Goal: Task Accomplishment & Management: Use online tool/utility

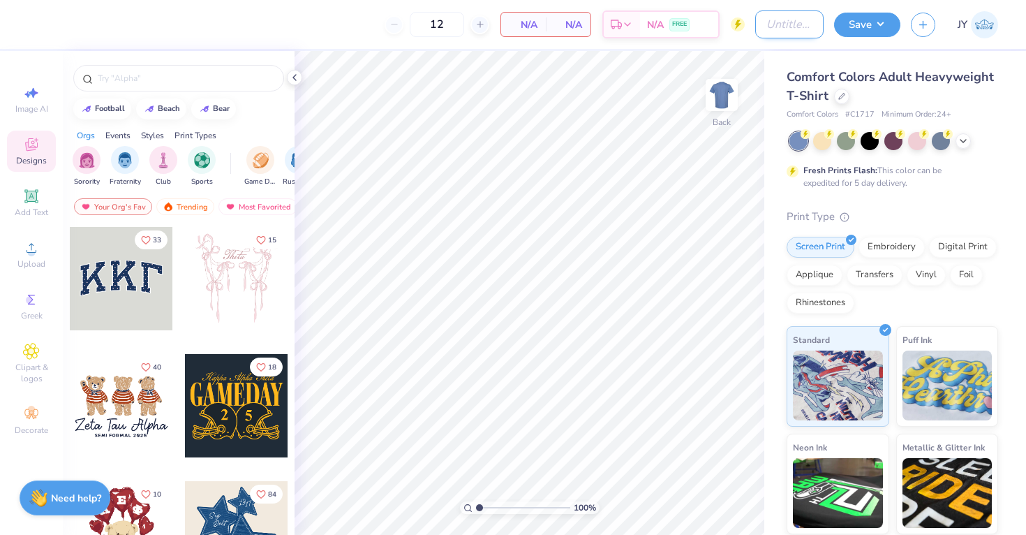
click at [755, 22] on input "Design Title" at bounding box center [789, 24] width 68 height 28
type input "Binghamton Shooting Shirts"
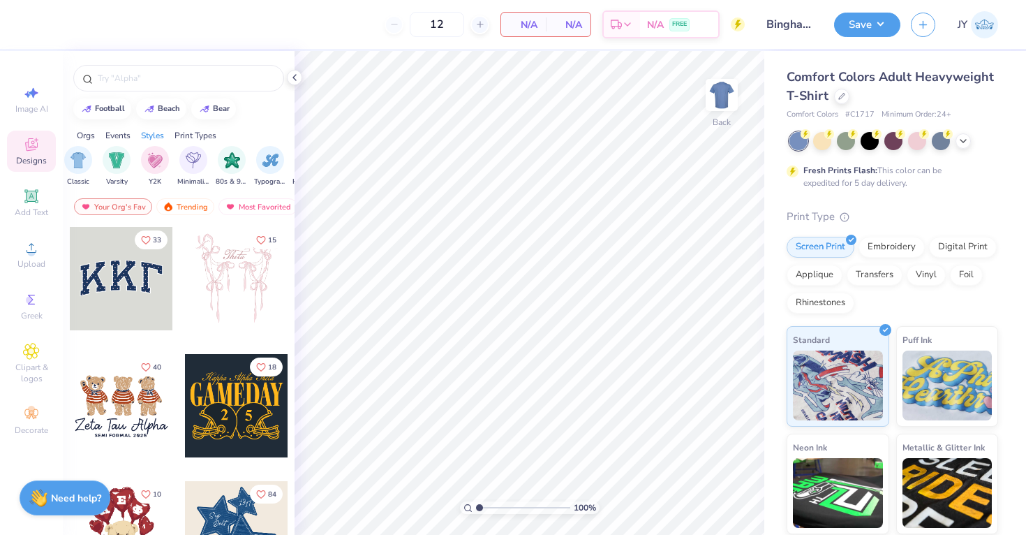
scroll to position [0, 747]
click at [195, 77] on input "text" at bounding box center [185, 78] width 179 height 14
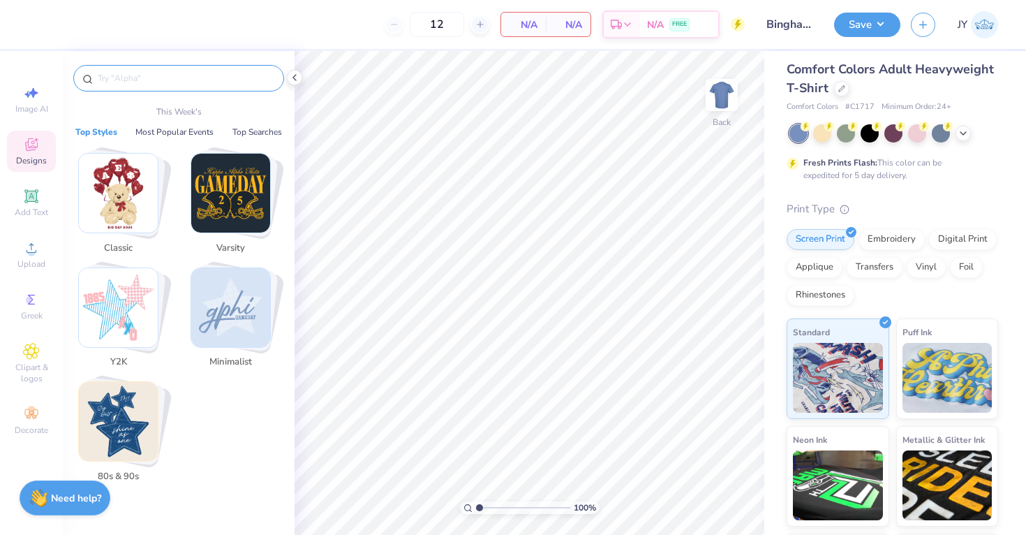
scroll to position [8, 0]
click at [27, 201] on icon at bounding box center [30, 195] width 13 height 13
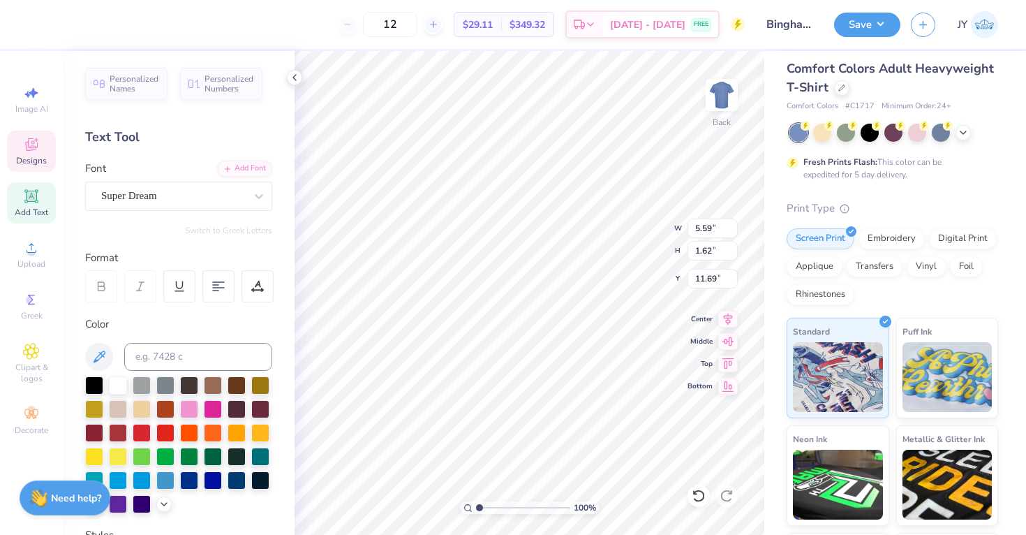
click at [34, 155] on span "Designs" at bounding box center [31, 160] width 31 height 11
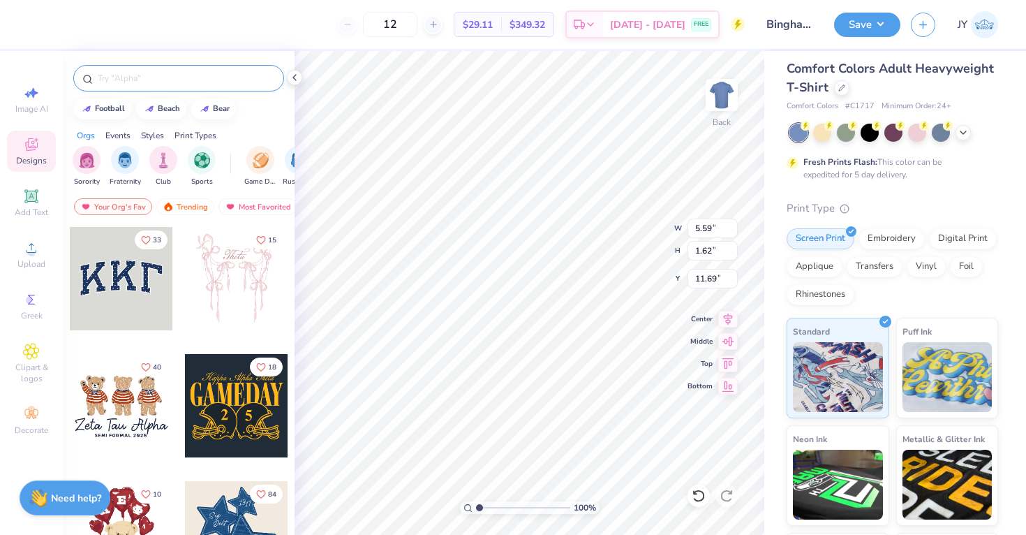
click at [138, 85] on div at bounding box center [178, 78] width 211 height 27
click at [161, 133] on div "Styles" at bounding box center [152, 135] width 23 height 13
click at [77, 162] on div "filter for Classic" at bounding box center [87, 159] width 28 height 28
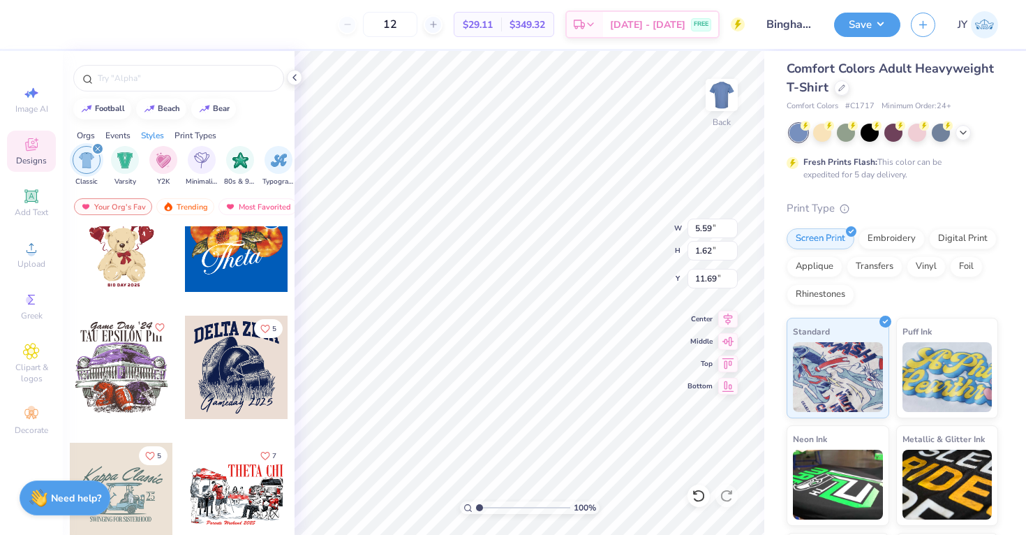
scroll to position [0, 0]
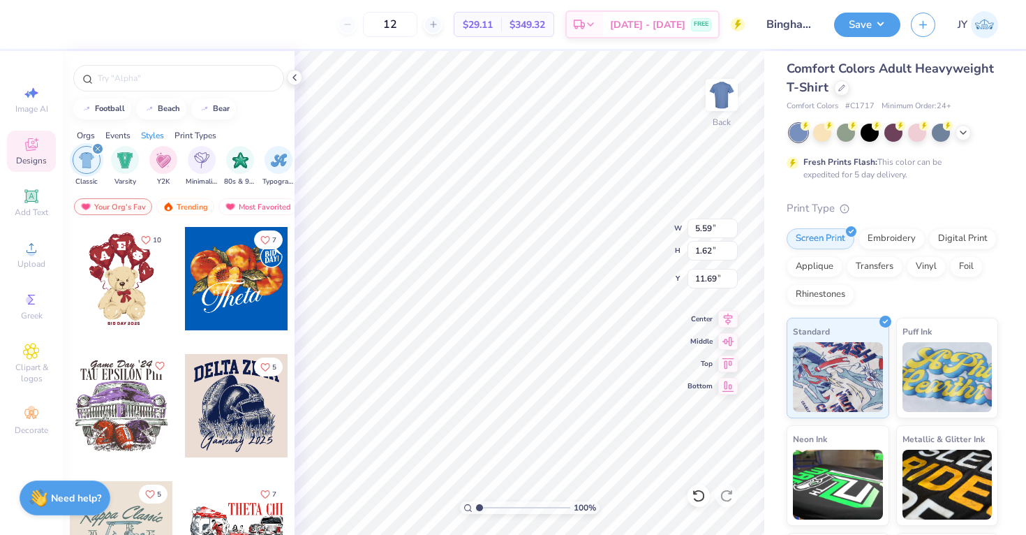
click at [860, 175] on div "Fresh Prints Flash: This color can be expedited for 5 day delivery." at bounding box center [889, 168] width 172 height 25
click at [726, 95] on img at bounding box center [722, 95] width 56 height 56
click at [726, 95] on img at bounding box center [722, 95] width 28 height 28
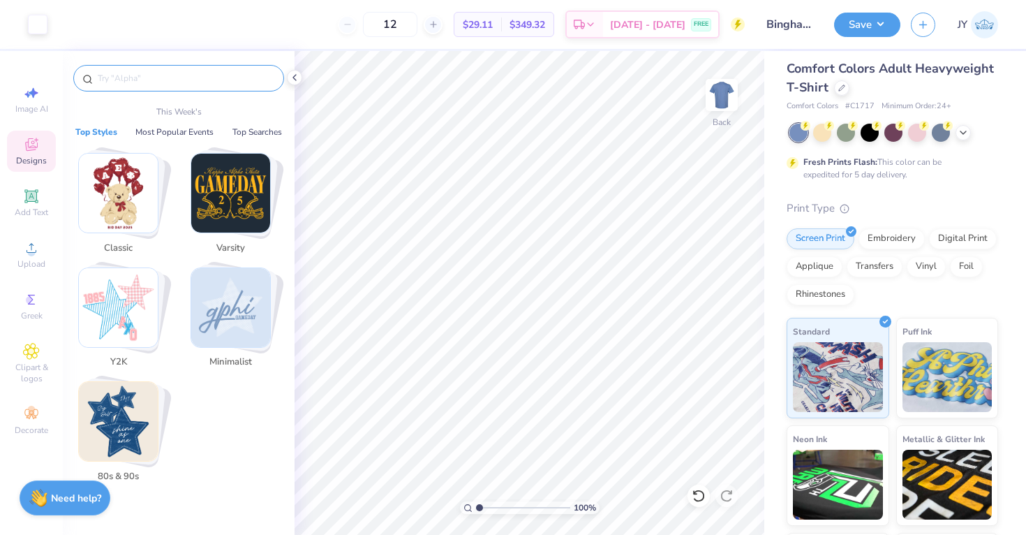
click at [202, 80] on input "text" at bounding box center [185, 78] width 179 height 14
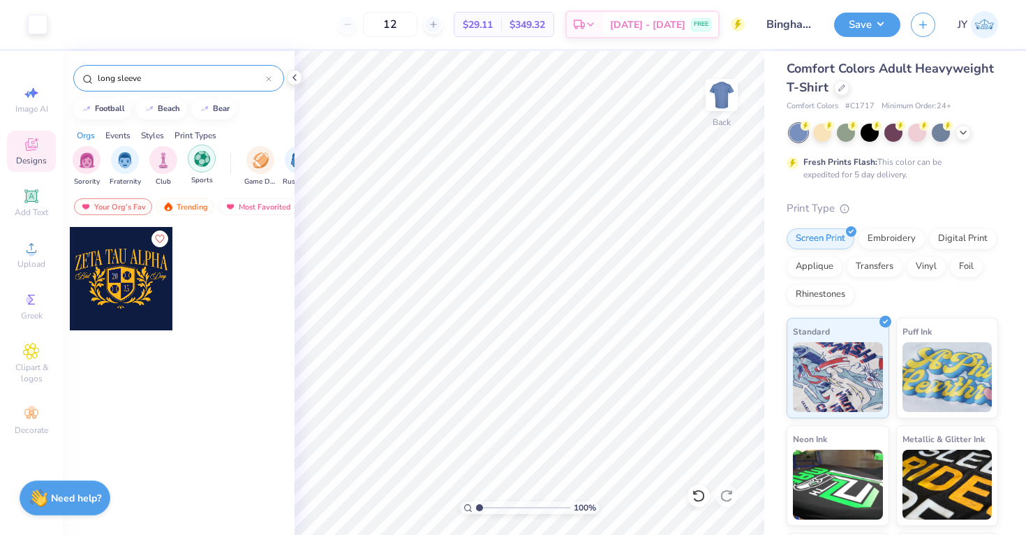
type input "long sleeve"
click at [207, 155] on img "filter for Sports" at bounding box center [202, 159] width 16 height 16
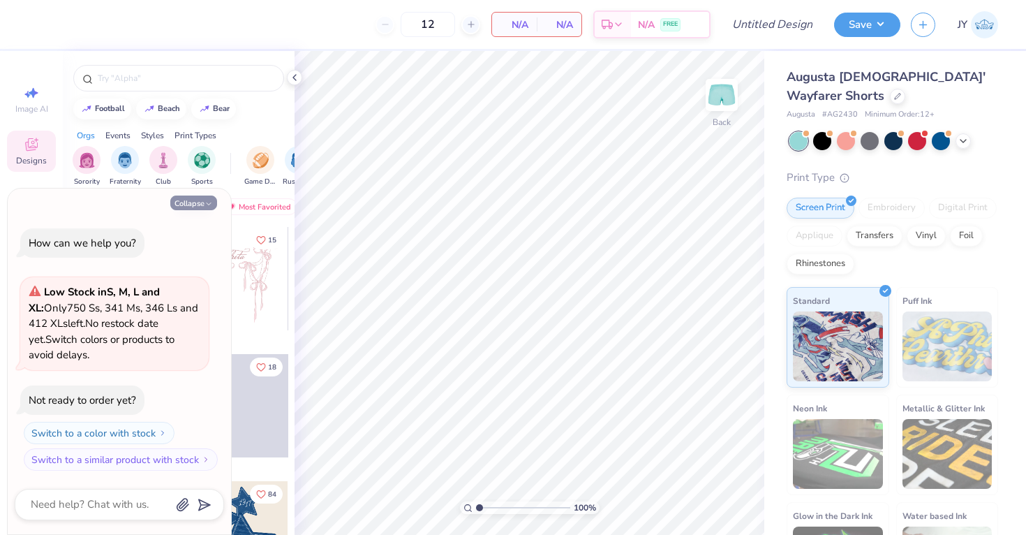
click at [191, 207] on button "Collapse" at bounding box center [193, 202] width 47 height 15
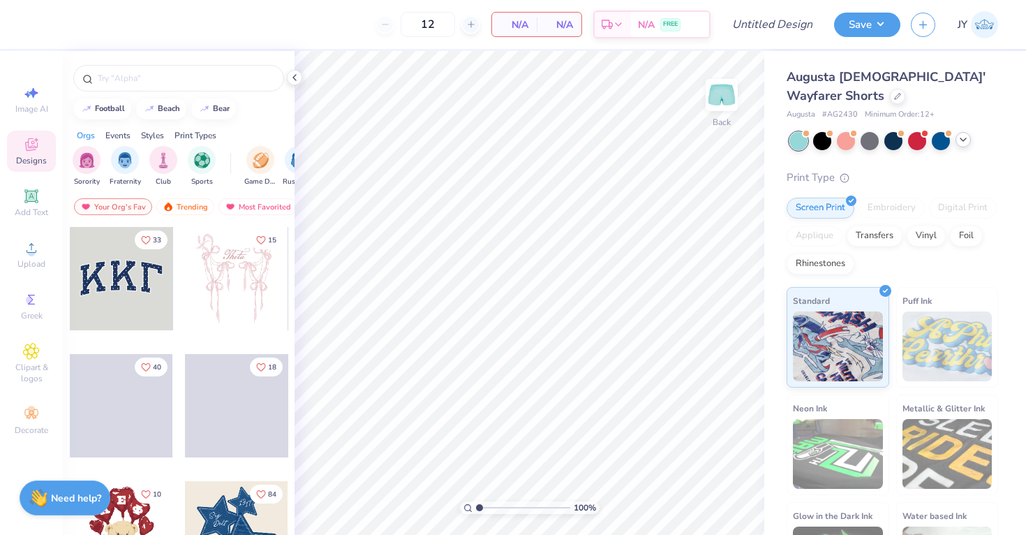
click at [963, 140] on polyline at bounding box center [964, 139] width 6 height 3
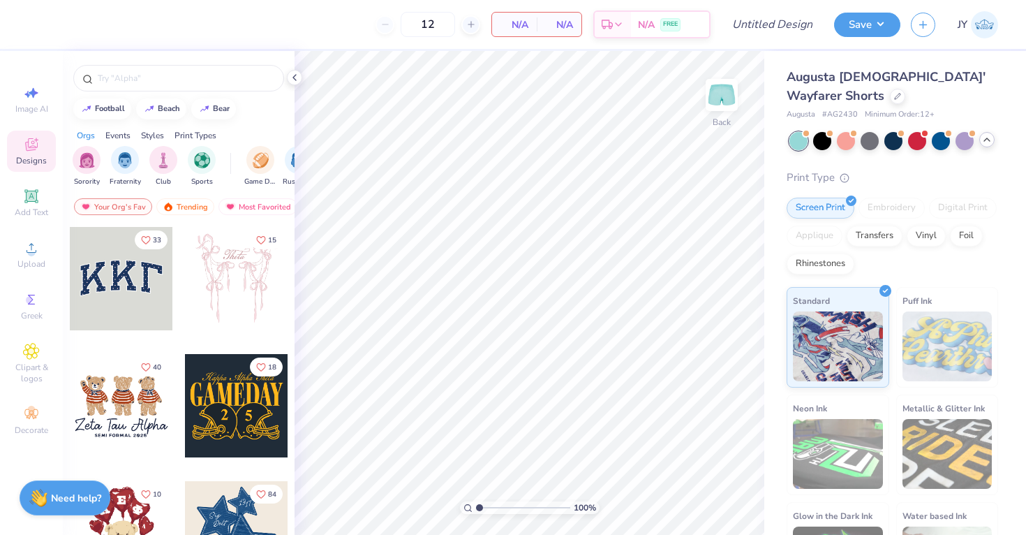
click at [990, 140] on icon at bounding box center [986, 139] width 11 height 11
click at [966, 138] on icon at bounding box center [963, 139] width 11 height 11
click at [890, 98] on div at bounding box center [897, 94] width 15 height 15
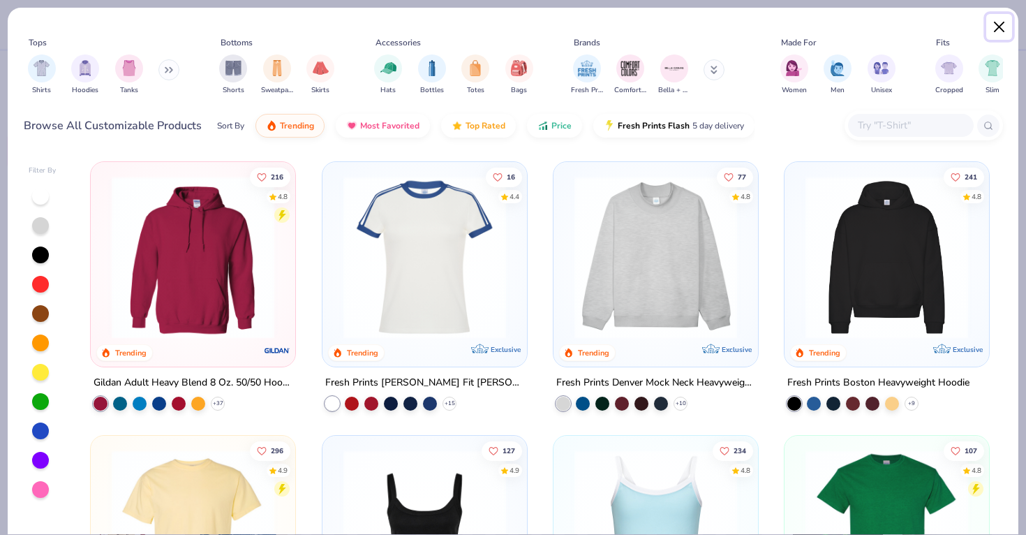
click at [999, 27] on button "Close" at bounding box center [999, 27] width 27 height 27
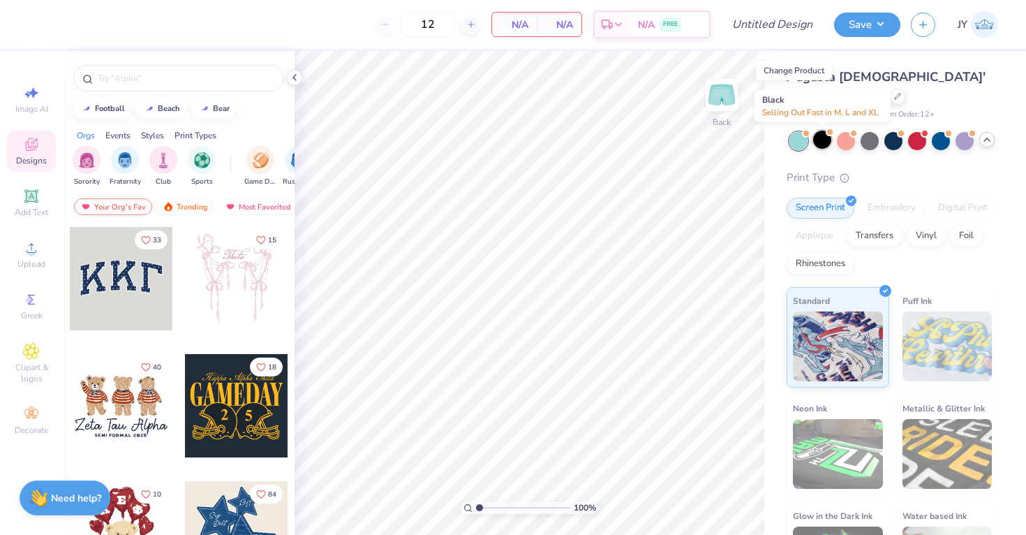
click at [828, 141] on div at bounding box center [822, 140] width 18 height 18
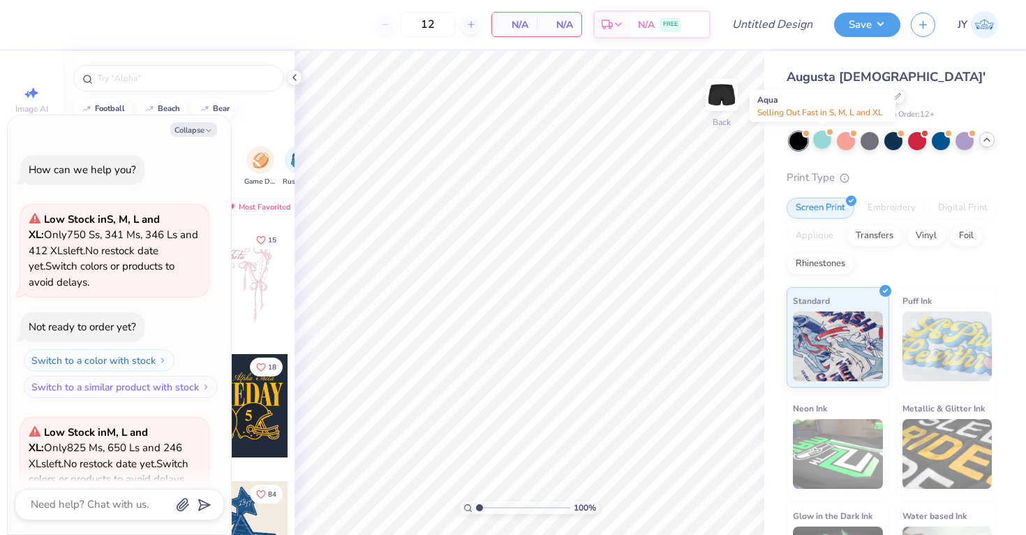
scroll to position [124, 0]
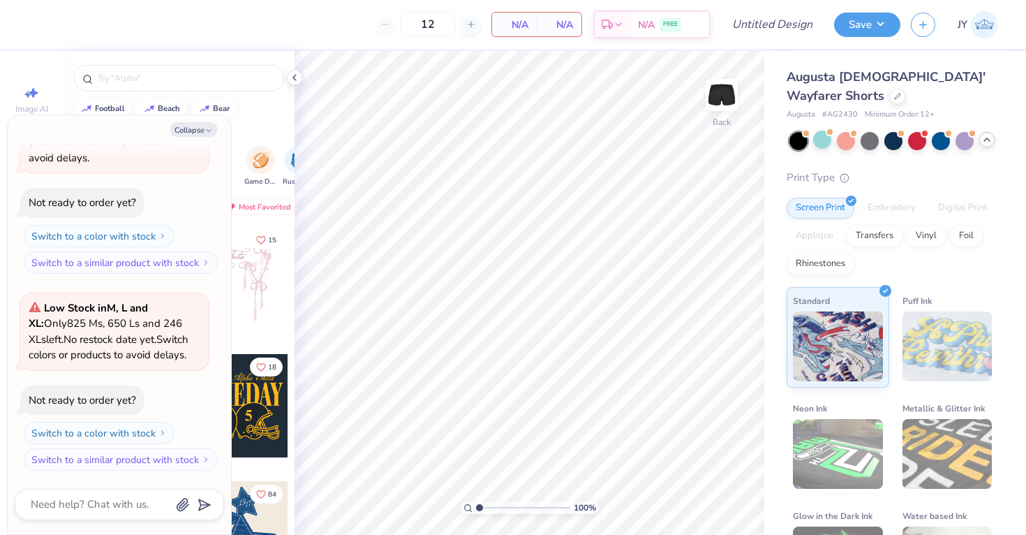
click at [984, 143] on icon at bounding box center [986, 139] width 11 height 11
click at [958, 140] on icon at bounding box center [963, 139] width 11 height 11
type textarea "x"
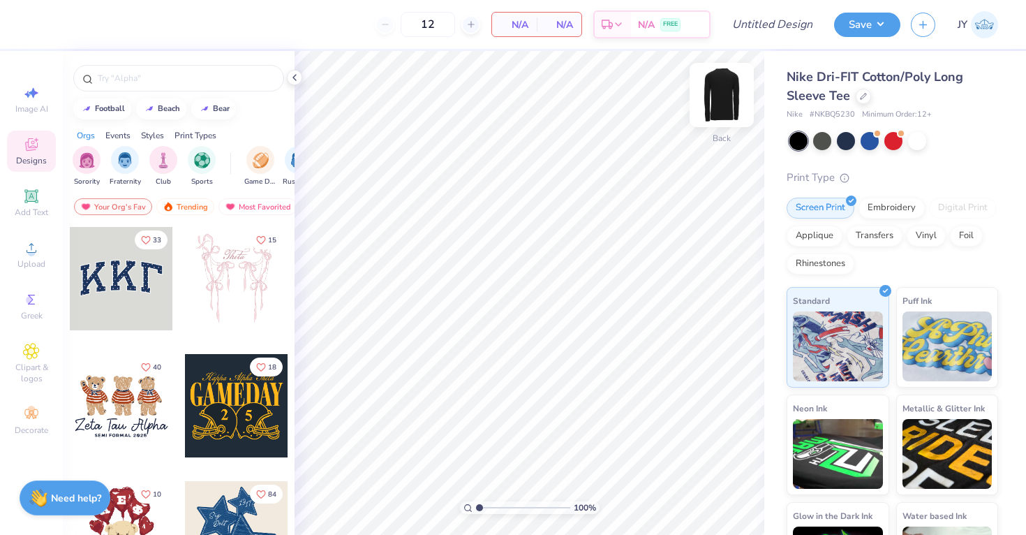
click at [718, 96] on img at bounding box center [722, 95] width 56 height 56
click at [34, 201] on icon at bounding box center [30, 195] width 13 height 13
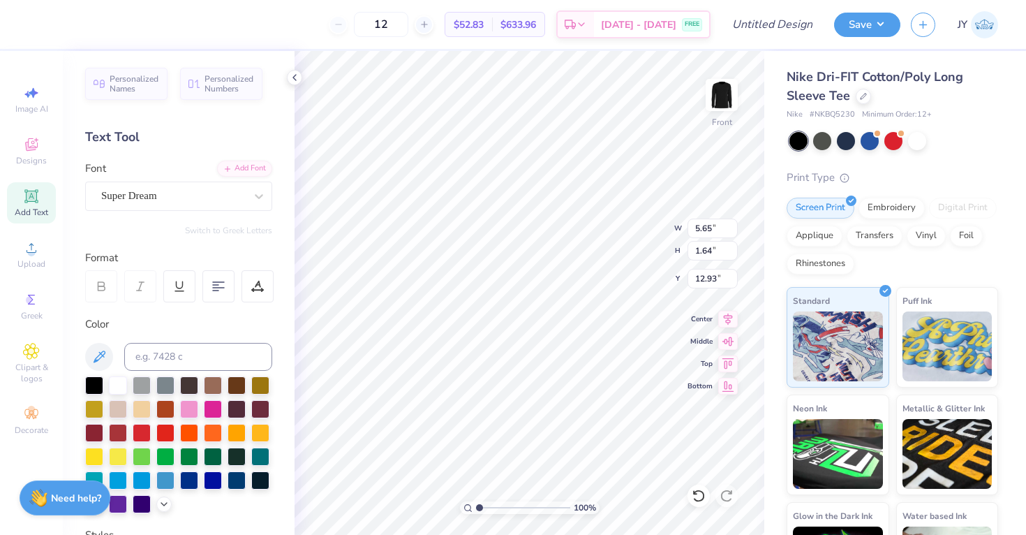
type textarea "T"
type textarea "))"
type input "4.01"
type input "4.74"
type input "10.11"
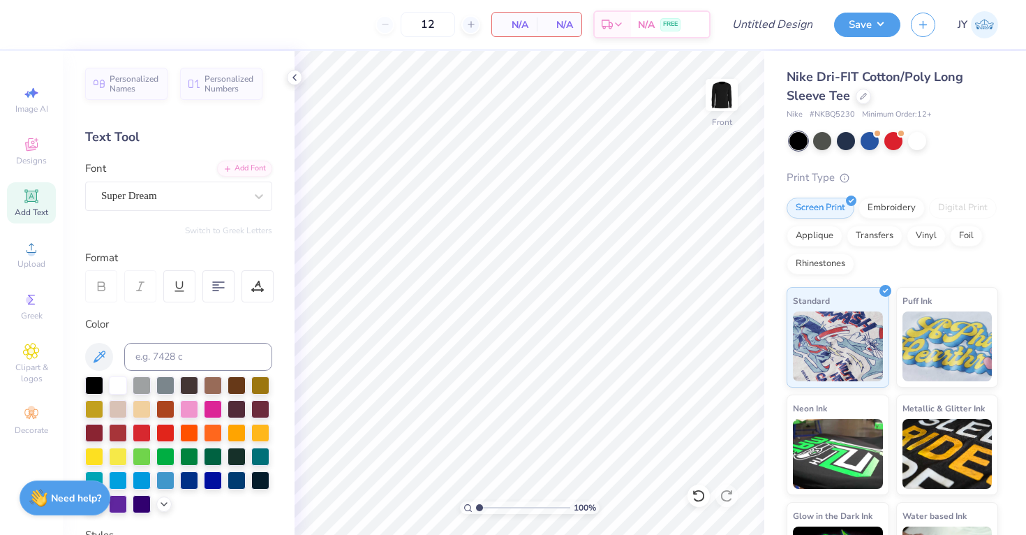
click at [31, 200] on icon at bounding box center [31, 196] width 10 height 10
type textarea "00"
type input "5.48"
type input "3.18"
type input "11.39"
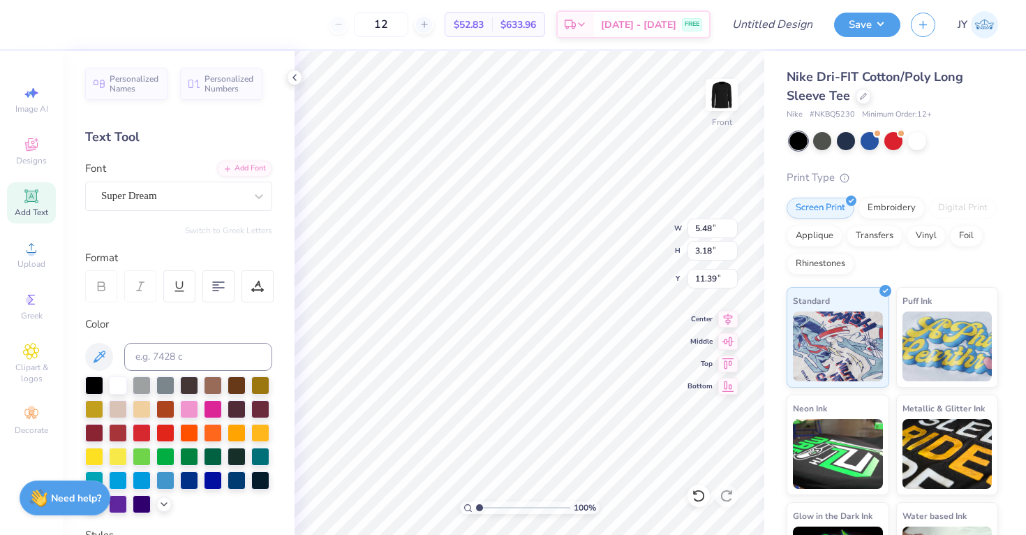
type input "8.66"
type input "5.03"
type input "7.77"
click at [42, 213] on span "Add Text" at bounding box center [32, 212] width 34 height 11
type input "4.01"
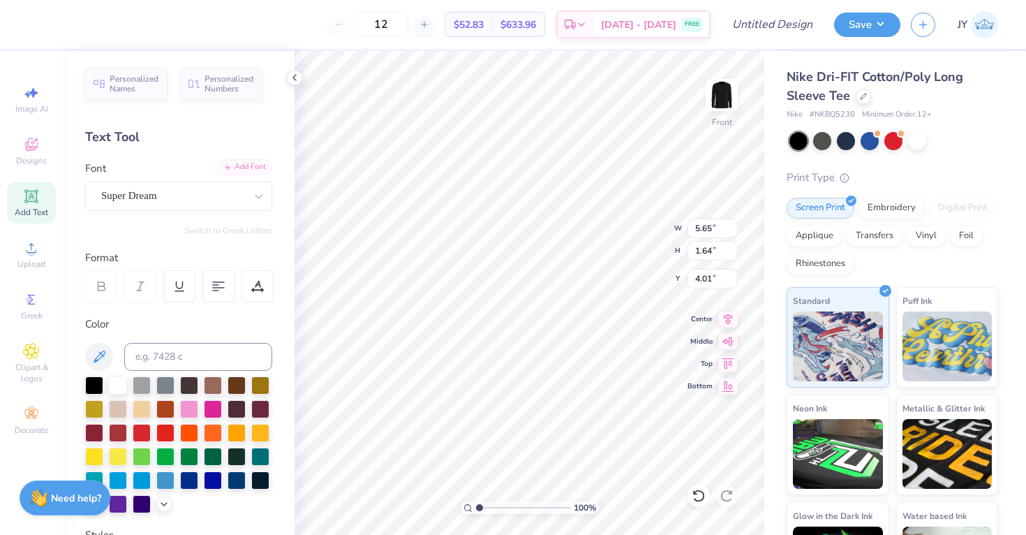
type textarea "T"
type textarea "Last Name"
click at [166, 501] on polyline at bounding box center [164, 502] width 6 height 3
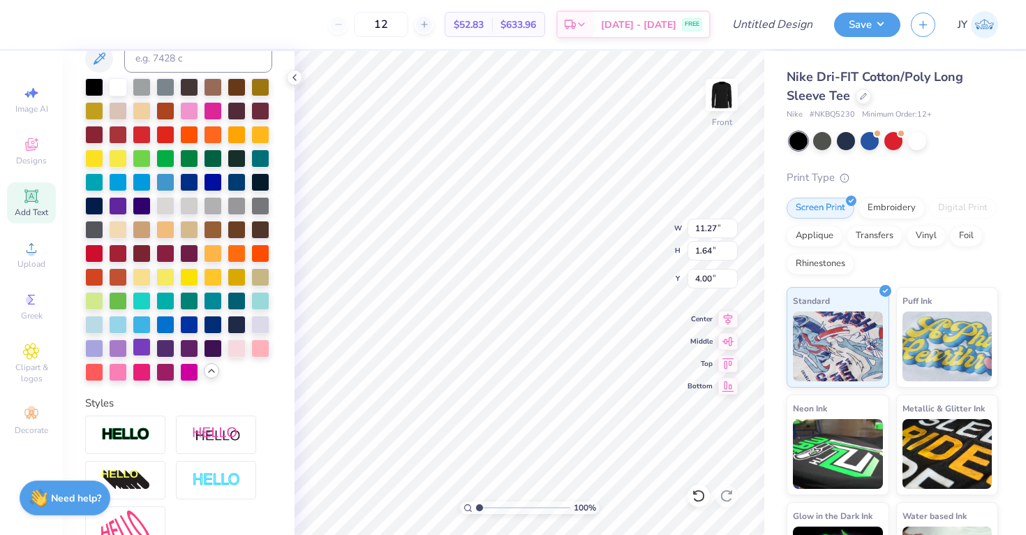
scroll to position [274, 0]
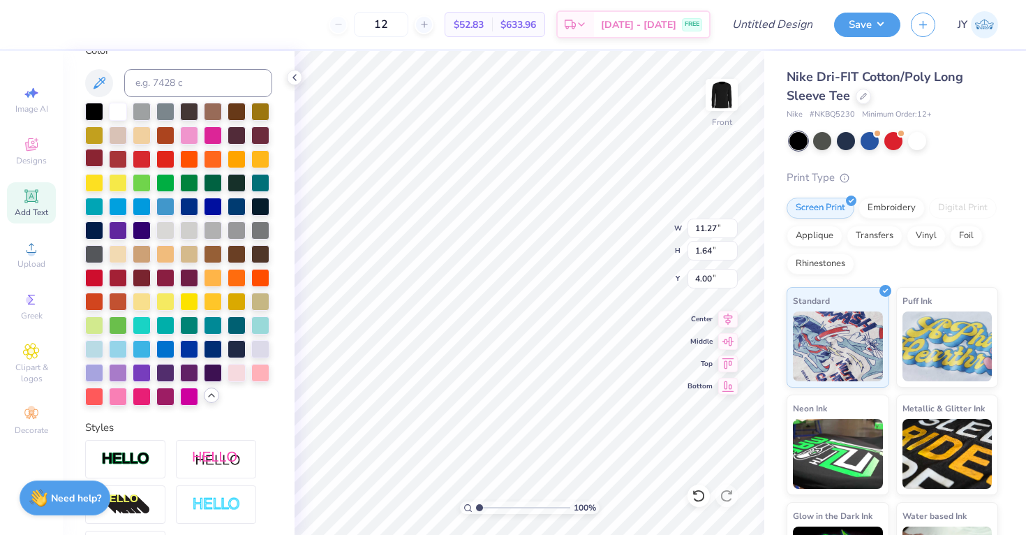
click at [95, 156] on div at bounding box center [94, 158] width 18 height 18
type input "8.66"
type input "5.03"
type input "7.77"
click at [92, 154] on div at bounding box center [94, 158] width 18 height 18
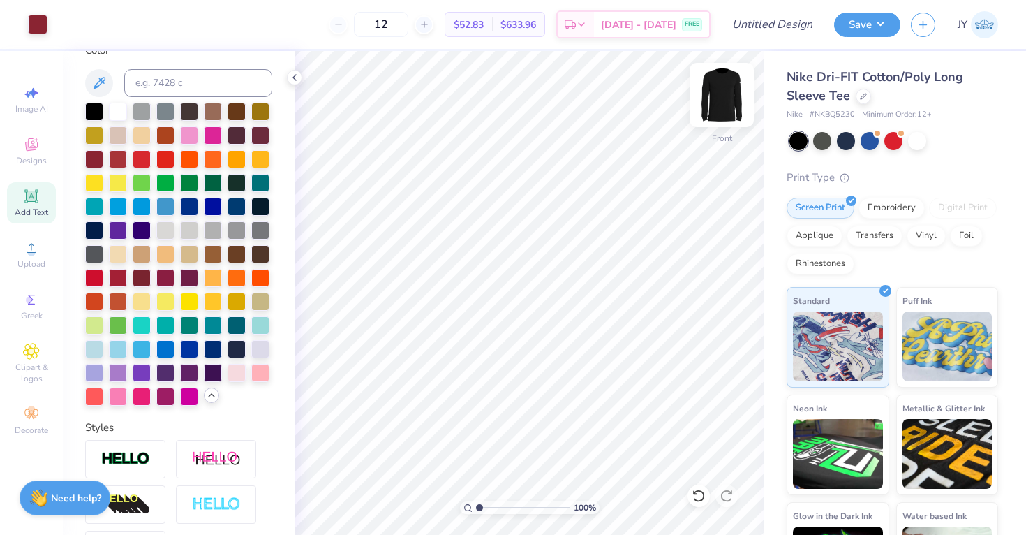
click at [723, 98] on img at bounding box center [722, 95] width 56 height 56
click at [720, 102] on img at bounding box center [722, 95] width 56 height 56
click at [912, 140] on div at bounding box center [917, 140] width 18 height 18
click at [727, 89] on img at bounding box center [722, 95] width 56 height 56
click at [39, 207] on span "Add Text" at bounding box center [32, 212] width 34 height 11
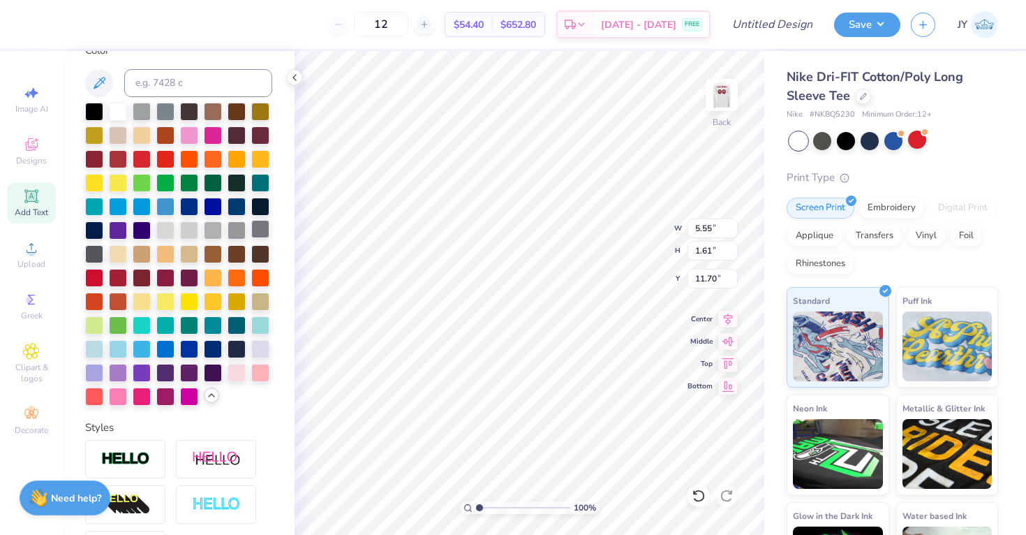
scroll to position [0, 0]
type textarea "HSEF"
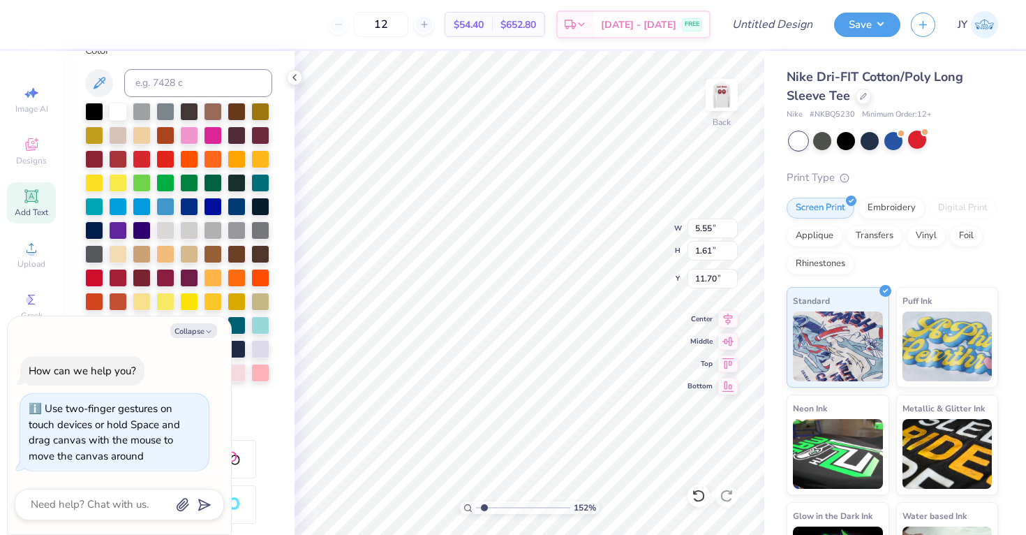
type input "1.58"
type textarea "x"
type input "1"
drag, startPoint x: 477, startPoint y: 505, endPoint x: 462, endPoint y: 505, distance: 14.7
click at [476, 505] on input "range" at bounding box center [523, 507] width 94 height 13
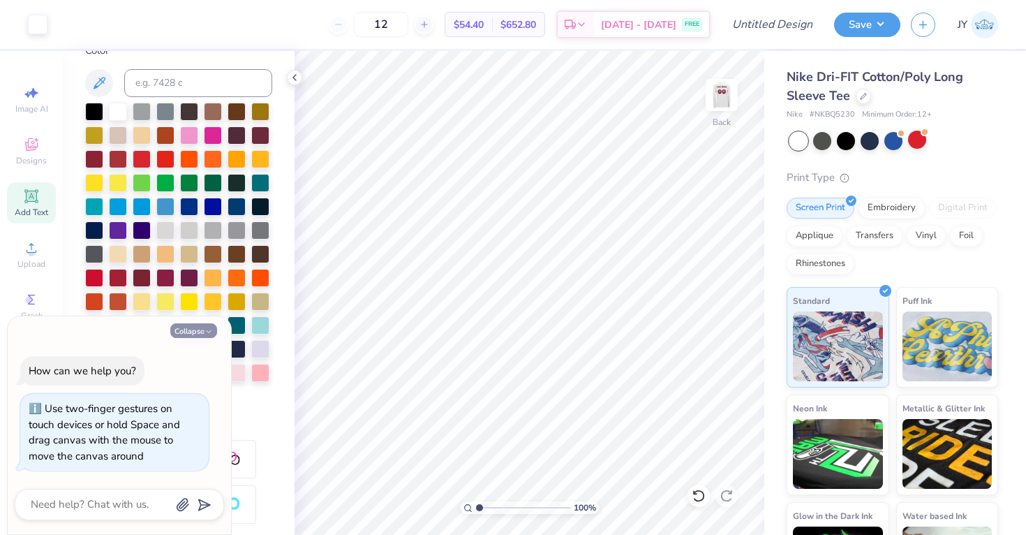
click at [199, 330] on button "Collapse" at bounding box center [193, 330] width 47 height 15
type textarea "x"
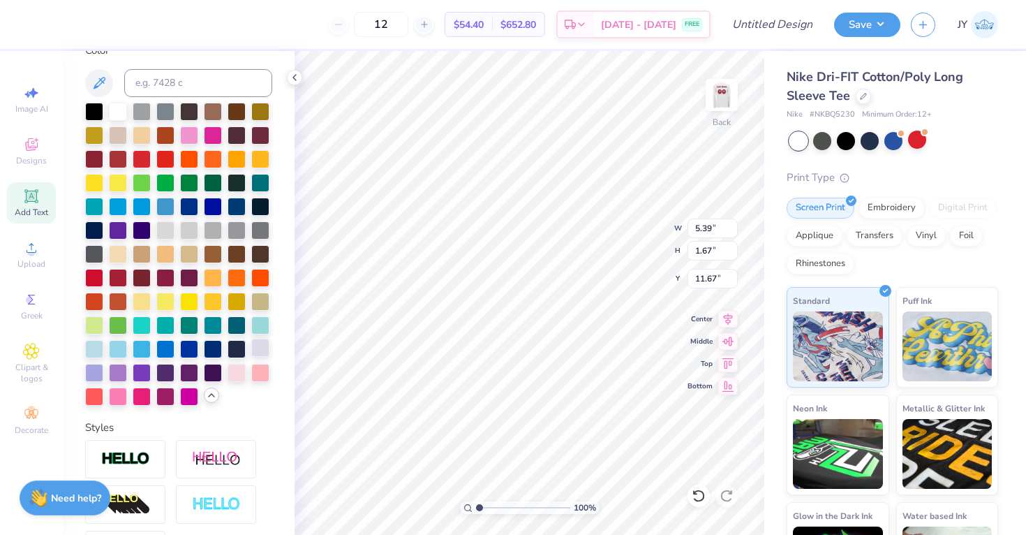
type input "3.00"
type input "8.50"
type input "2.63"
type input "12.24"
type input "3.79"
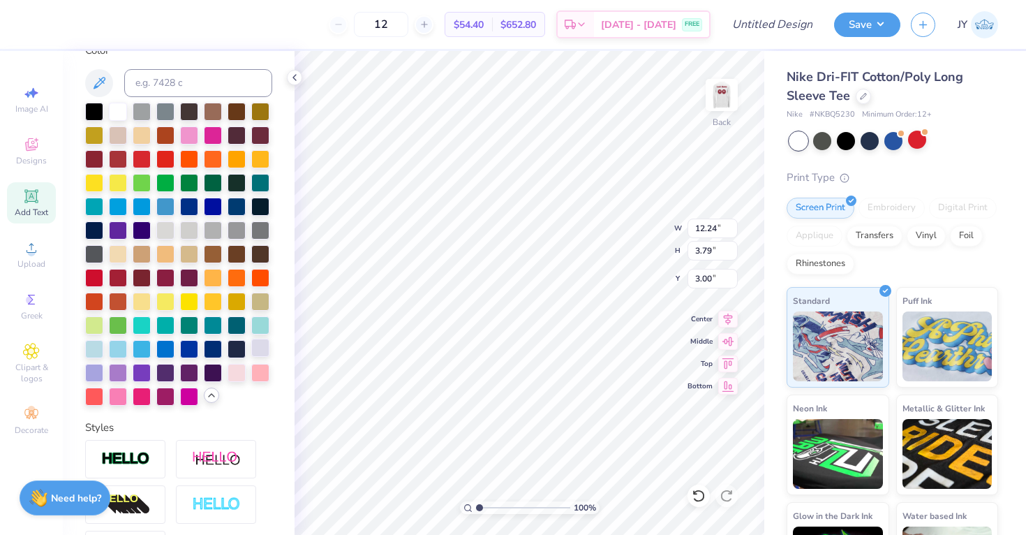
type input "10.41"
type input "3.22"
click at [93, 163] on div at bounding box center [94, 158] width 18 height 18
click at [38, 216] on span "Add Text" at bounding box center [32, 212] width 34 height 11
type textarea "T"
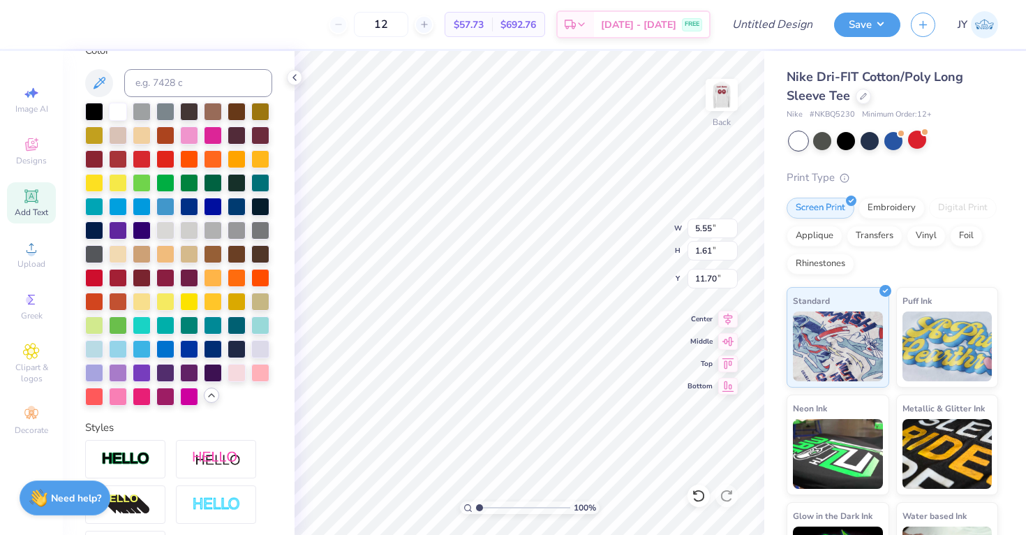
scroll to position [0, 4]
type textarea "Varsity Basketball"
type input "10.68"
type input "1.04"
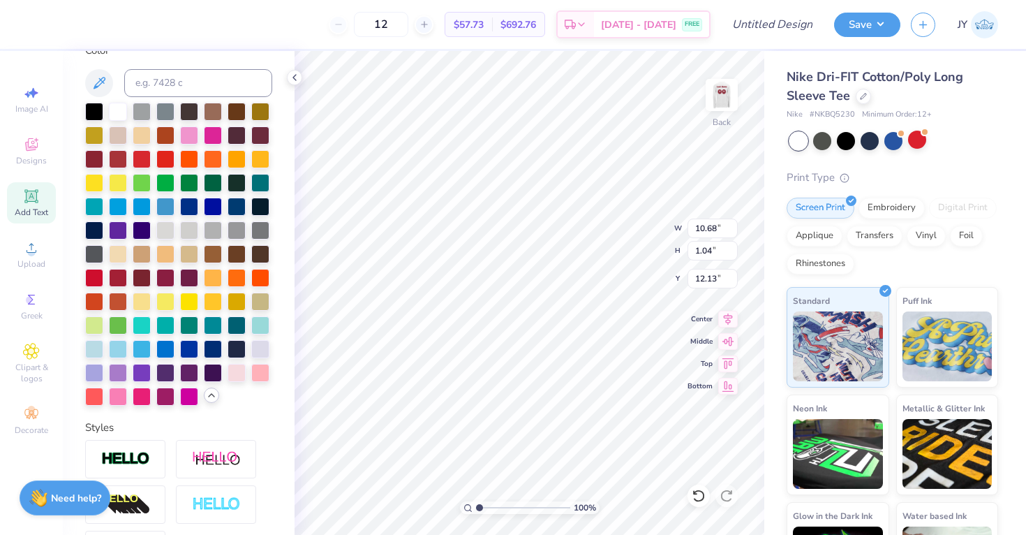
type input "6.87"
click at [92, 159] on div at bounding box center [94, 158] width 18 height 18
type input "6.85"
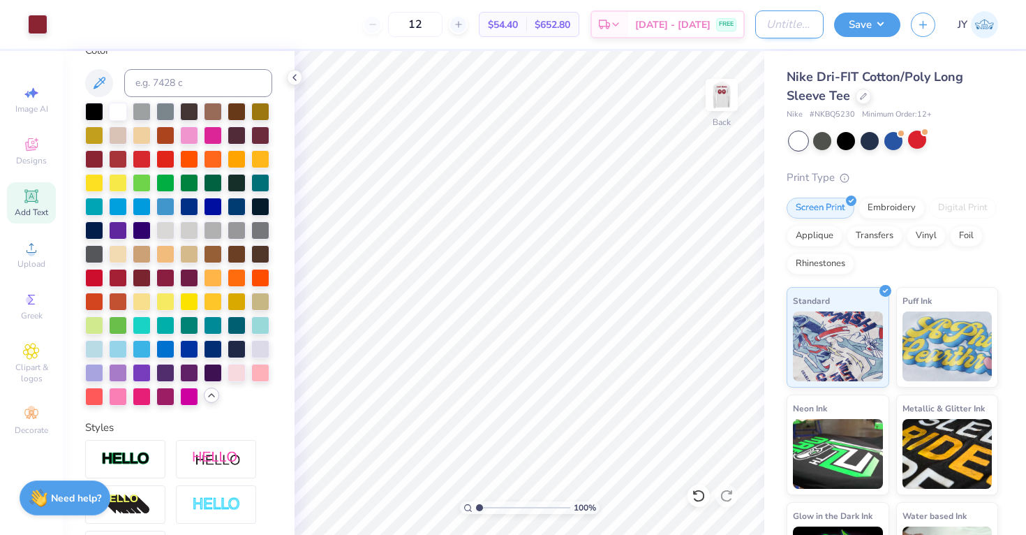
click at [777, 27] on input "Design Title" at bounding box center [789, 24] width 68 height 28
type input "HSEF Boys Basketball"
click at [860, 26] on button "Save" at bounding box center [867, 22] width 66 height 24
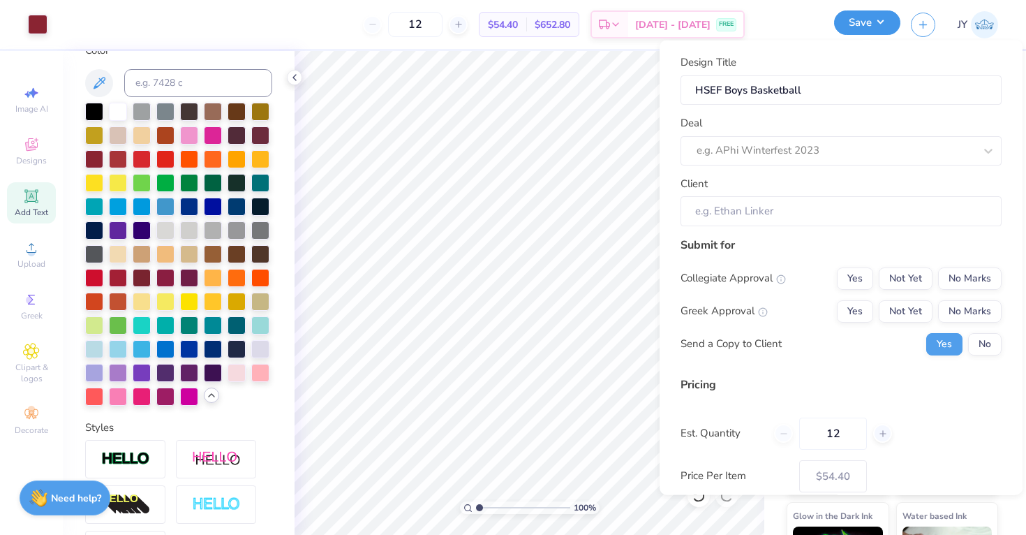
scroll to position [0, 0]
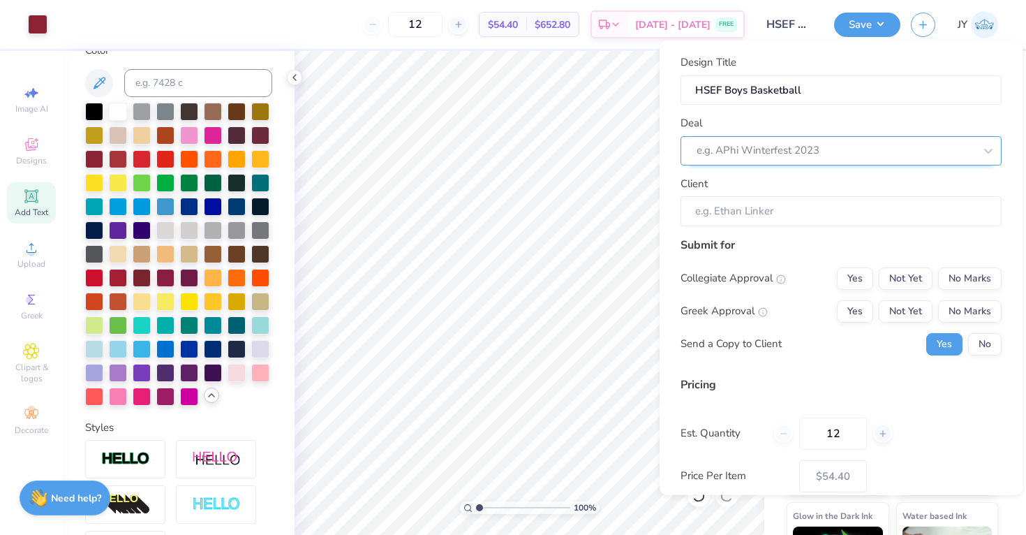
click at [790, 146] on div at bounding box center [836, 150] width 278 height 19
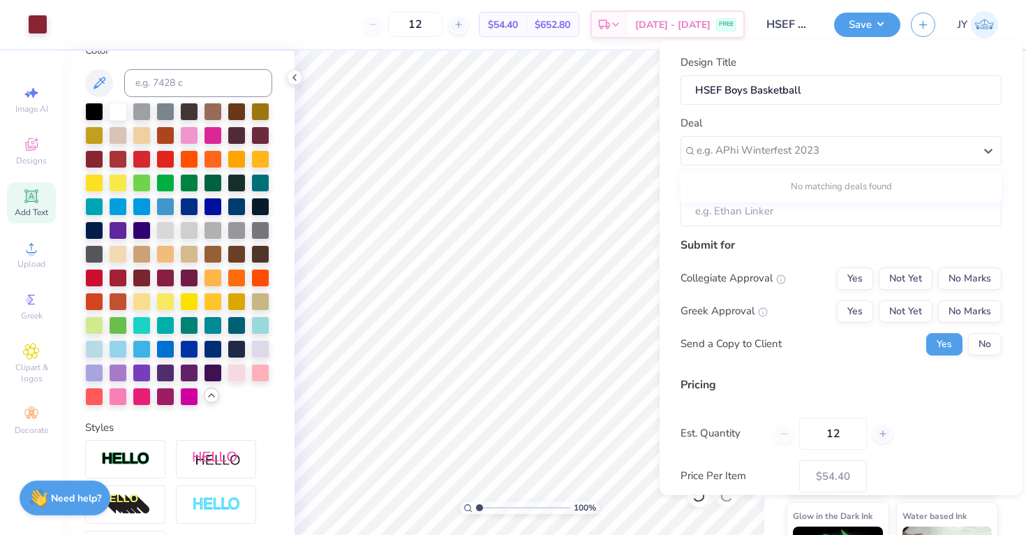
click at [800, 230] on div "Design Title HSEF Boys Basketball Deal Use Up and Down to choose options, press…" at bounding box center [841, 284] width 321 height 461
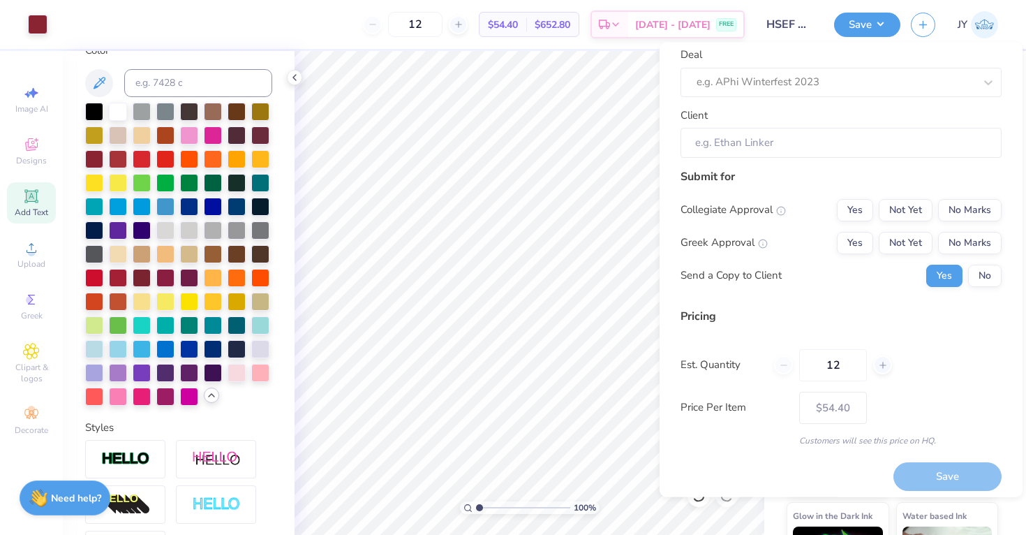
scroll to position [71, 0]
click at [986, 275] on button "No" at bounding box center [985, 274] width 34 height 22
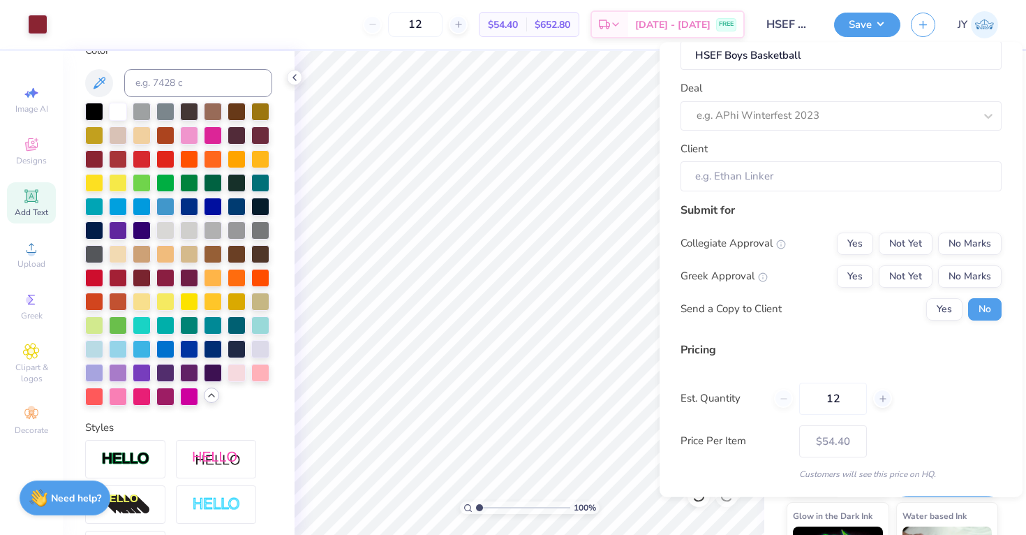
scroll to position [34, 0]
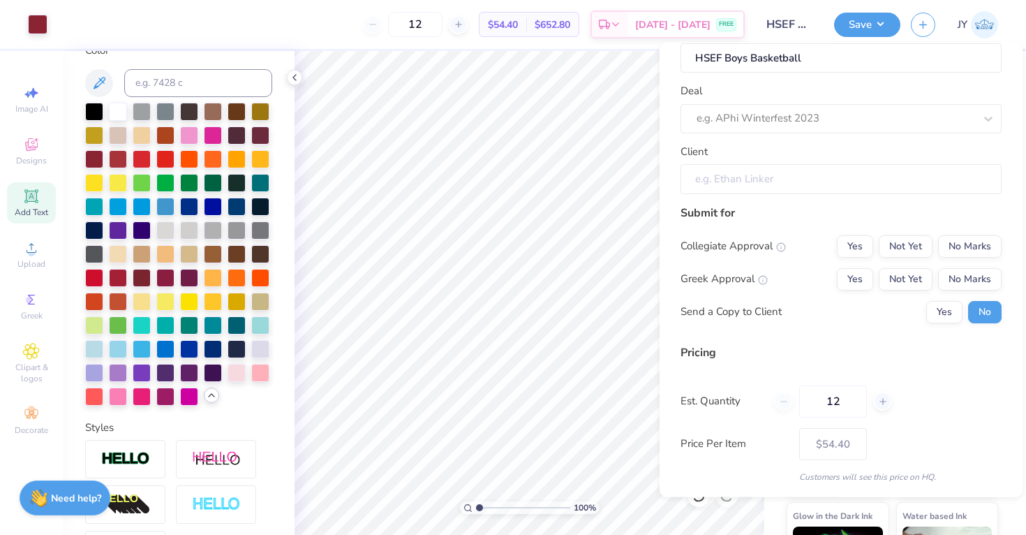
click at [836, 181] on input "Client" at bounding box center [841, 179] width 321 height 30
click at [815, 175] on input "Client" at bounding box center [841, 179] width 321 height 30
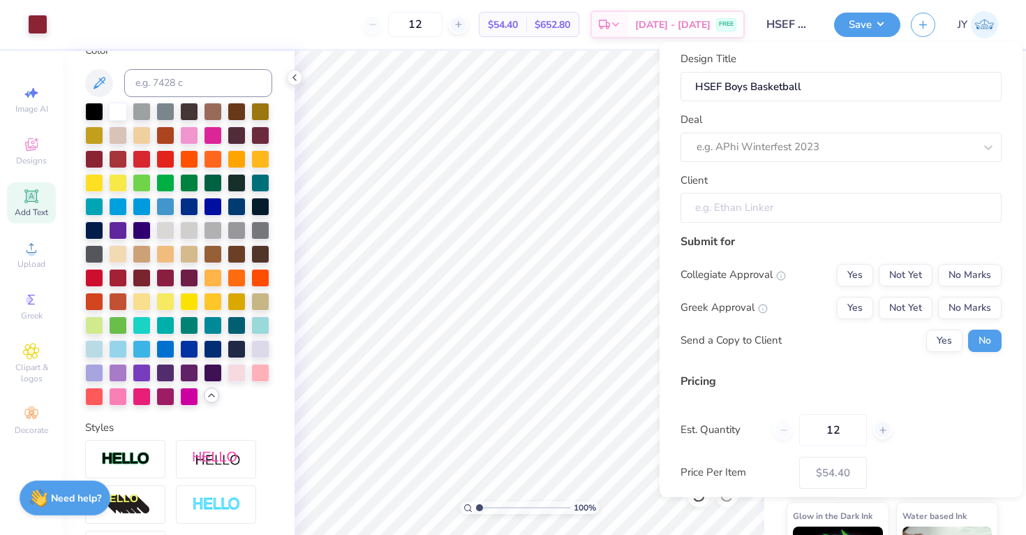
scroll to position [0, 0]
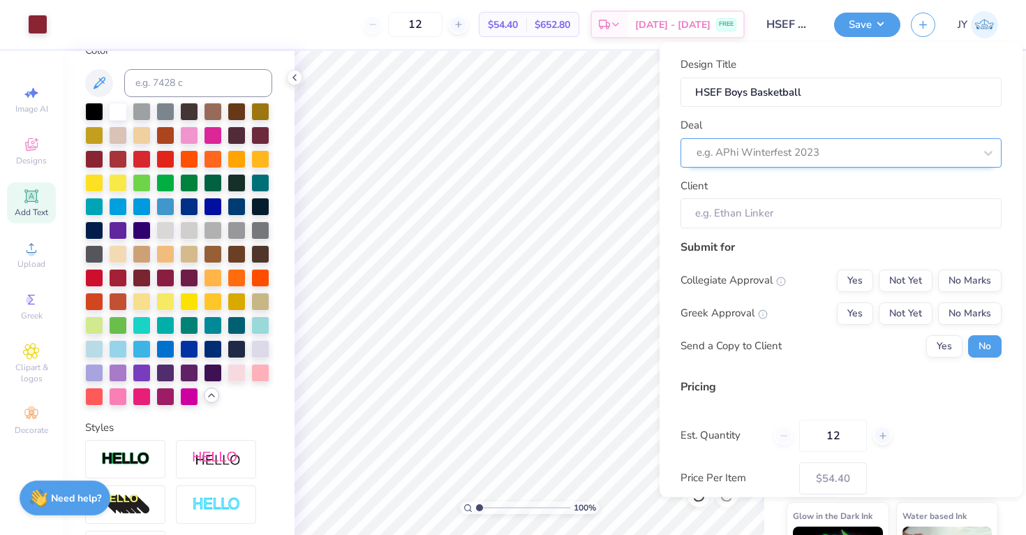
click at [769, 154] on div at bounding box center [836, 152] width 278 height 19
type input "B"
type input "HSEF"
click at [792, 255] on div "Submit for Collegiate Approval Yes Not Yet No Marks Greek Approval Yes Not Yet …" at bounding box center [841, 302] width 321 height 129
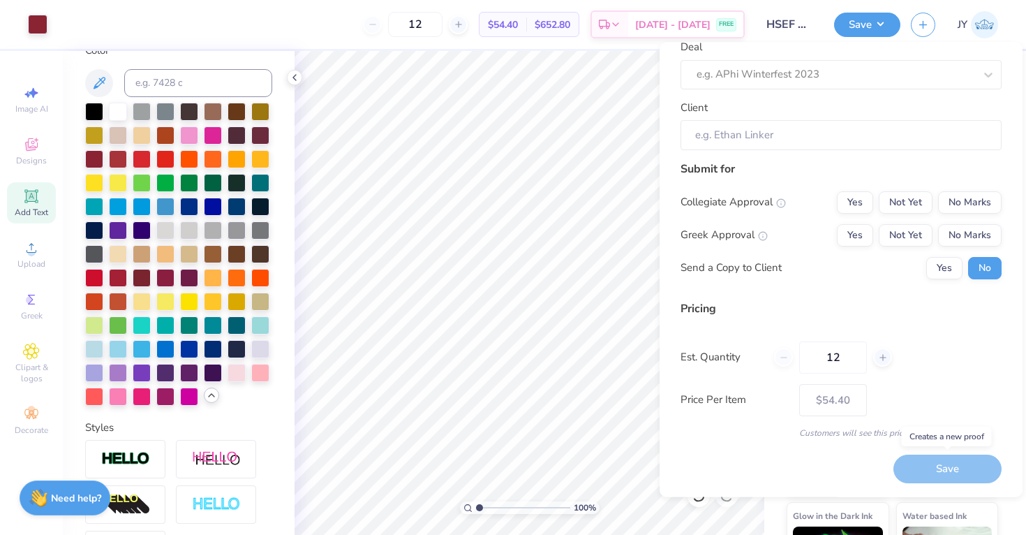
click at [904, 471] on div "Save" at bounding box center [948, 469] width 108 height 29
click at [924, 466] on div "Save" at bounding box center [948, 469] width 108 height 29
click at [798, 406] on div "Price Per Item $54.40" at bounding box center [841, 400] width 321 height 32
click at [960, 210] on button "No Marks" at bounding box center [970, 202] width 64 height 22
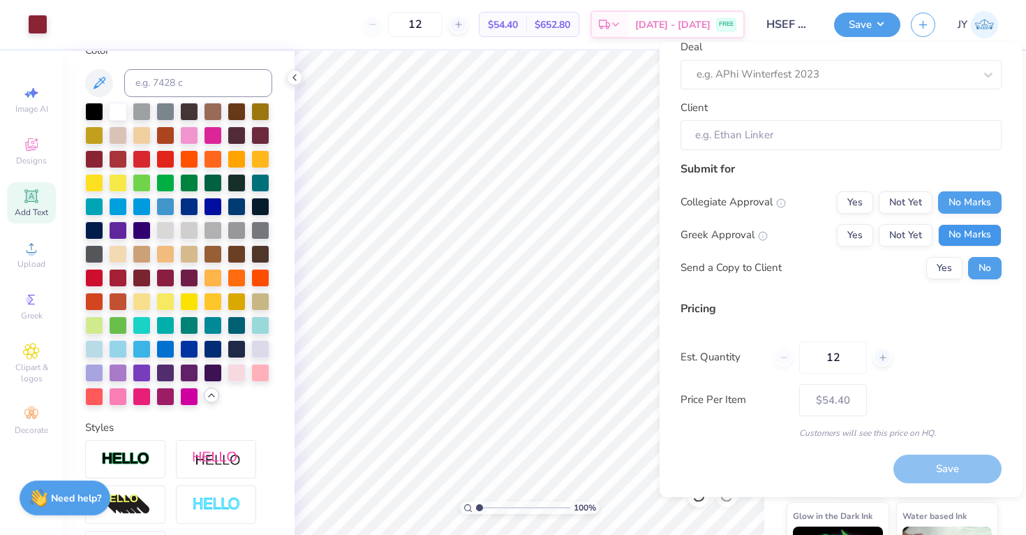
click at [960, 233] on button "No Marks" at bounding box center [970, 235] width 64 height 22
type input "$54.40"
click at [784, 358] on div "12" at bounding box center [833, 357] width 118 height 32
click at [882, 357] on icon at bounding box center [883, 358] width 10 height 10
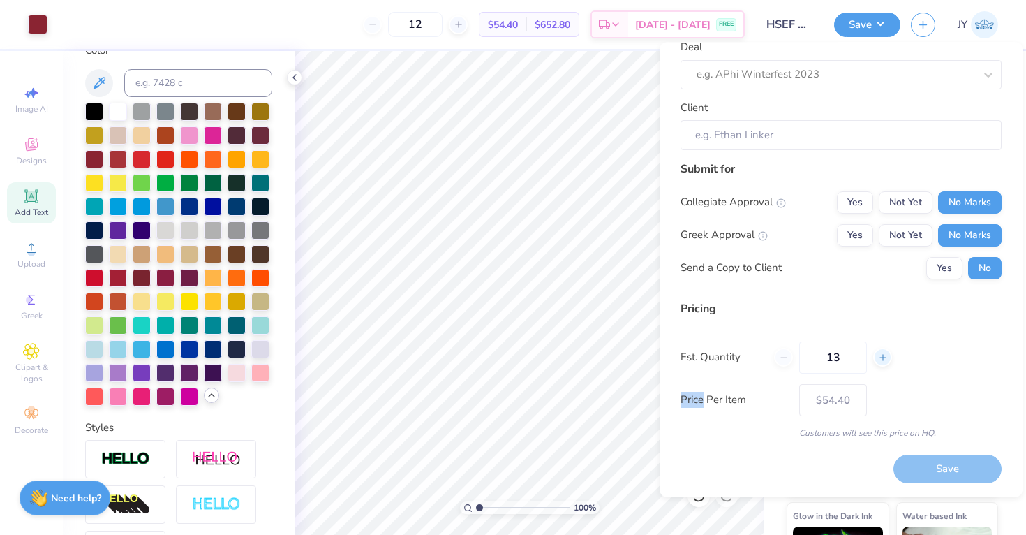
click at [882, 357] on icon at bounding box center [883, 358] width 10 height 10
type input "14"
type input "$53.22"
click at [785, 357] on line at bounding box center [783, 357] width 6 height 0
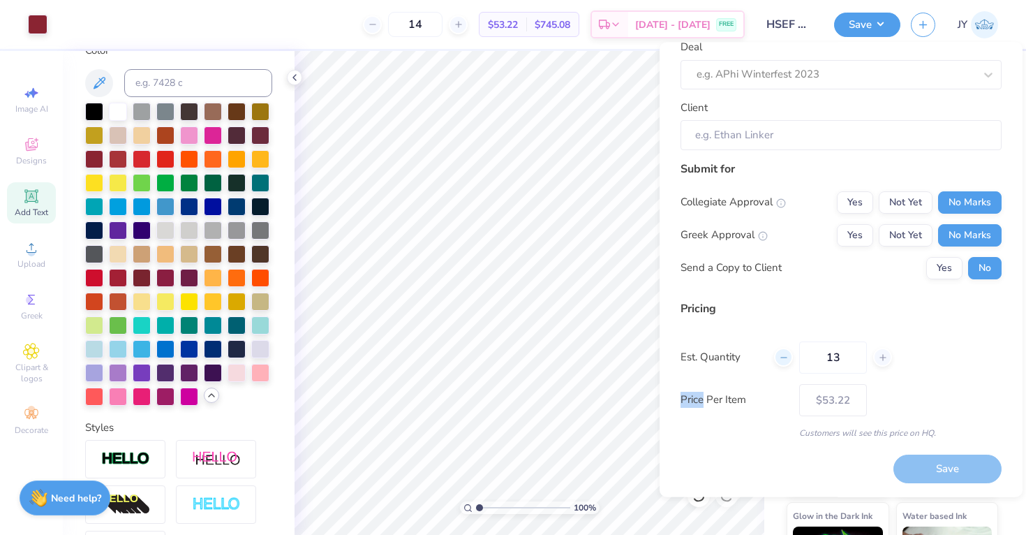
click at [785, 357] on line at bounding box center [783, 357] width 6 height 0
type input "12"
click at [785, 357] on div "12" at bounding box center [833, 357] width 118 height 32
type input "12"
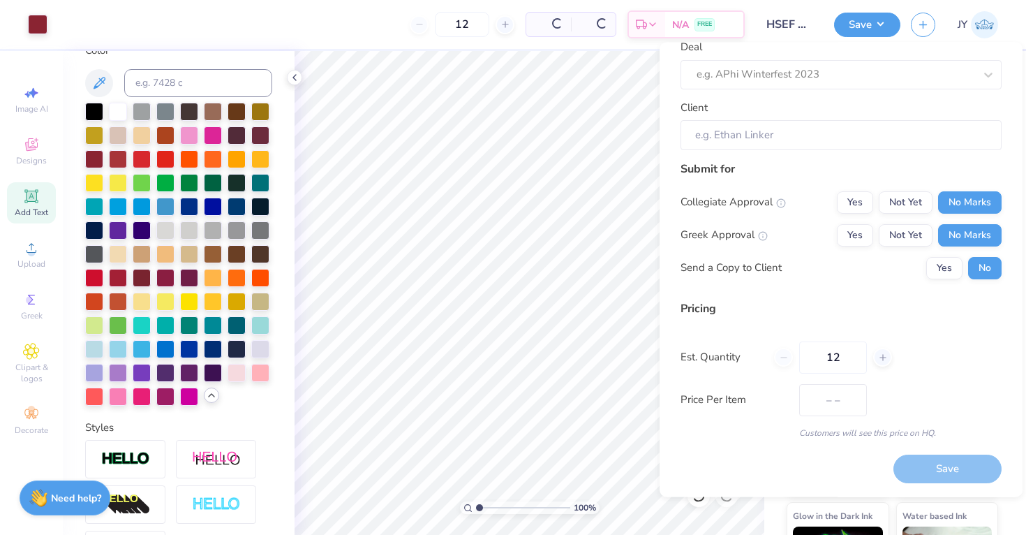
type input "$54.40"
click at [813, 277] on div "Send a Copy to Client Yes No" at bounding box center [841, 268] width 321 height 22
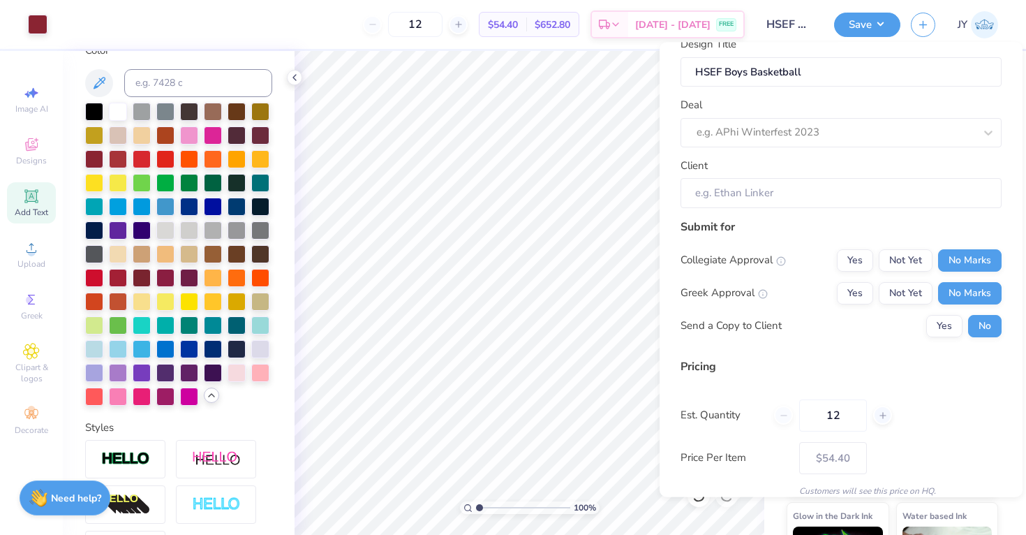
scroll to position [0, 0]
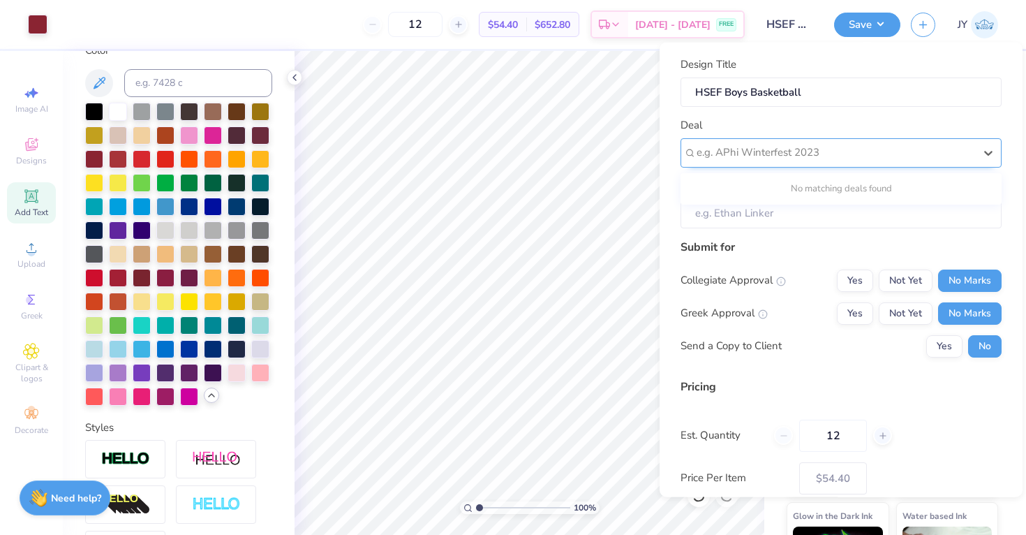
click at [752, 143] on div at bounding box center [836, 152] width 278 height 19
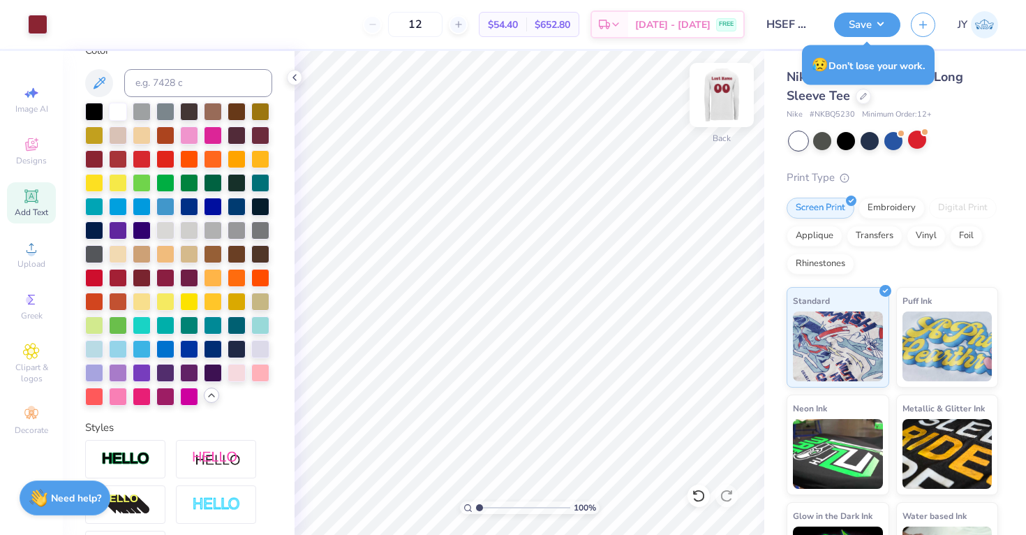
click at [715, 104] on img at bounding box center [722, 95] width 56 height 56
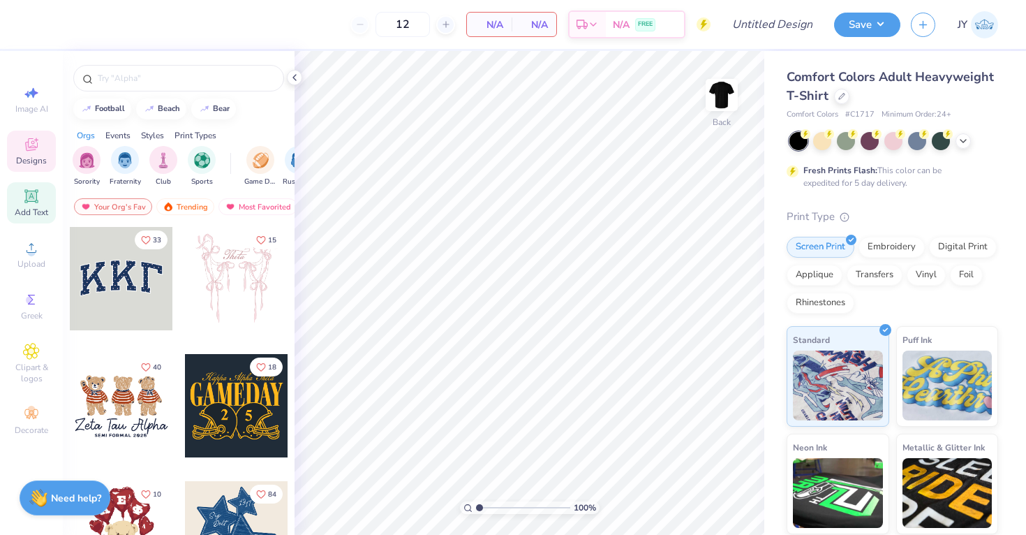
click at [34, 218] on div "Add Text" at bounding box center [31, 202] width 49 height 41
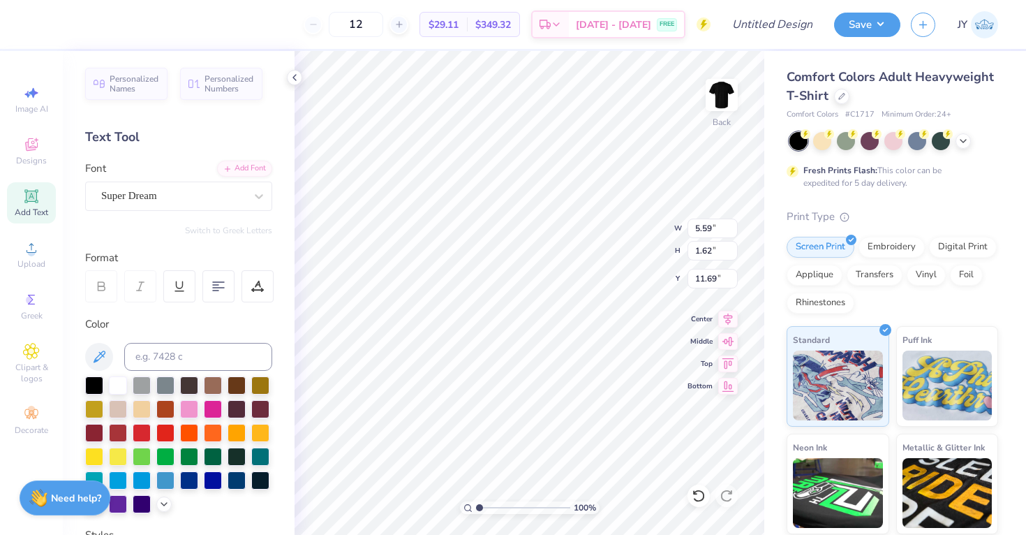
scroll to position [0, 3]
type textarea "HSEF Basketball"
type input "2.32"
type textarea "HSEF Basketball"
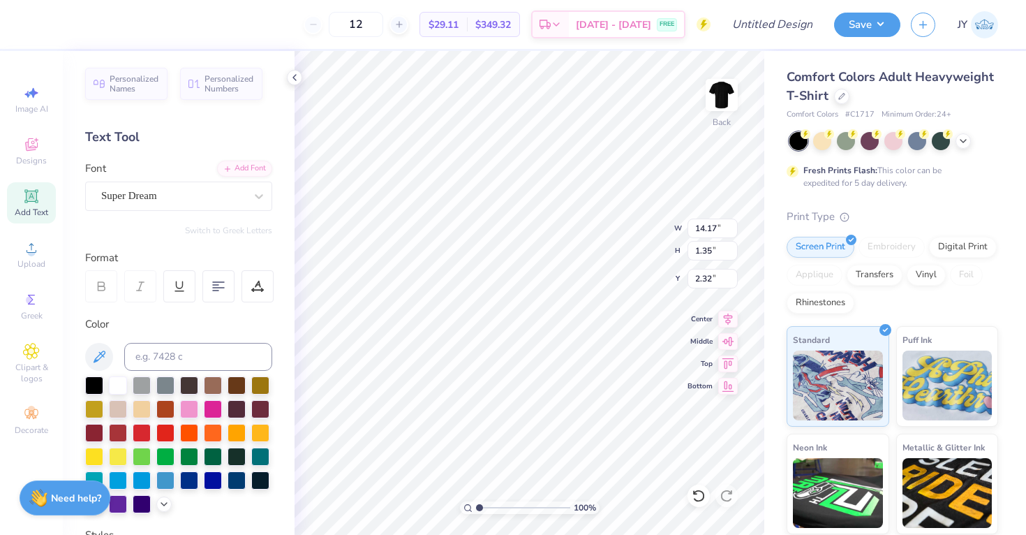
scroll to position [1, 1]
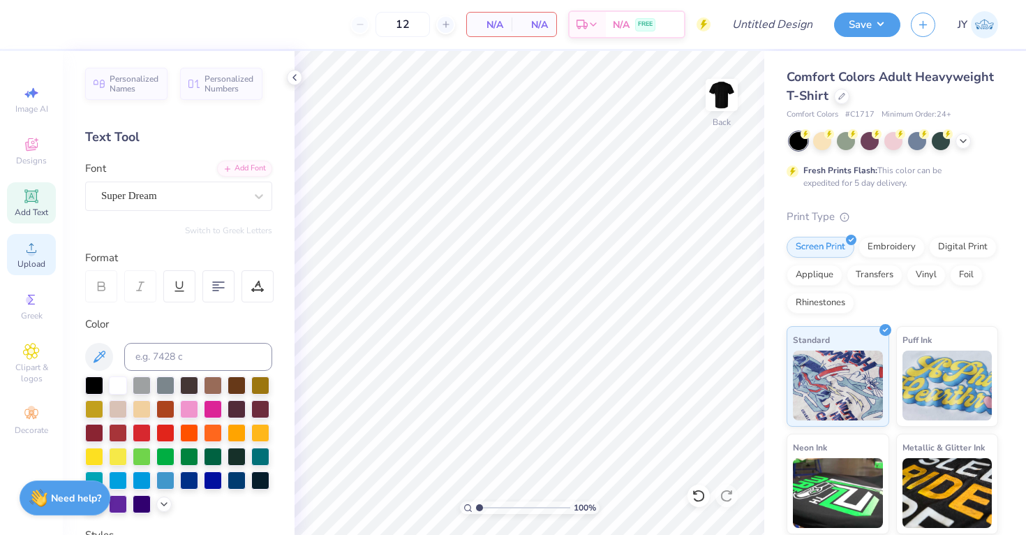
click at [23, 257] on div "Upload" at bounding box center [31, 254] width 49 height 41
click at [36, 198] on icon at bounding box center [30, 195] width 13 height 13
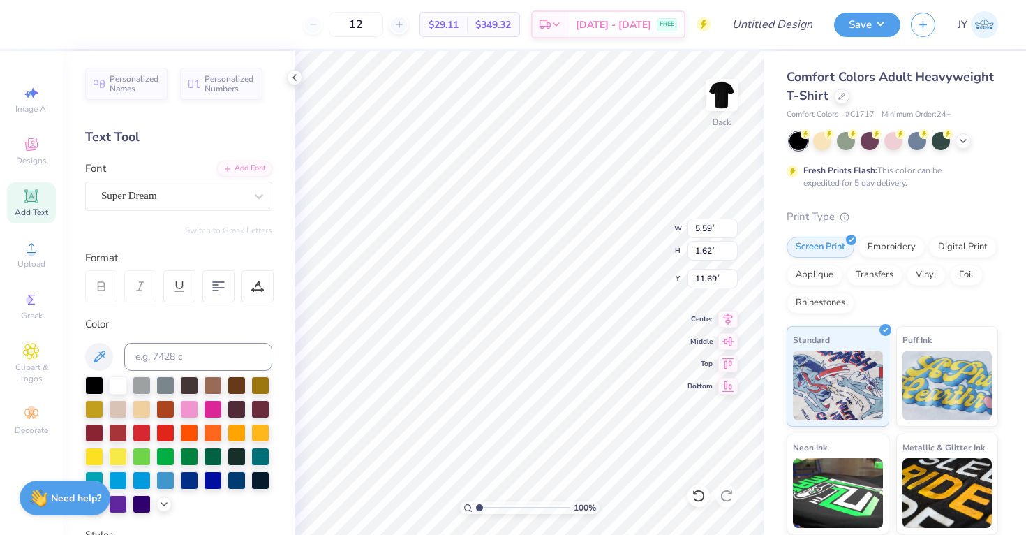
type textarea "HSEF"
type input "2.16"
click at [40, 196] on div "Add Text" at bounding box center [31, 202] width 49 height 41
type input "5.59"
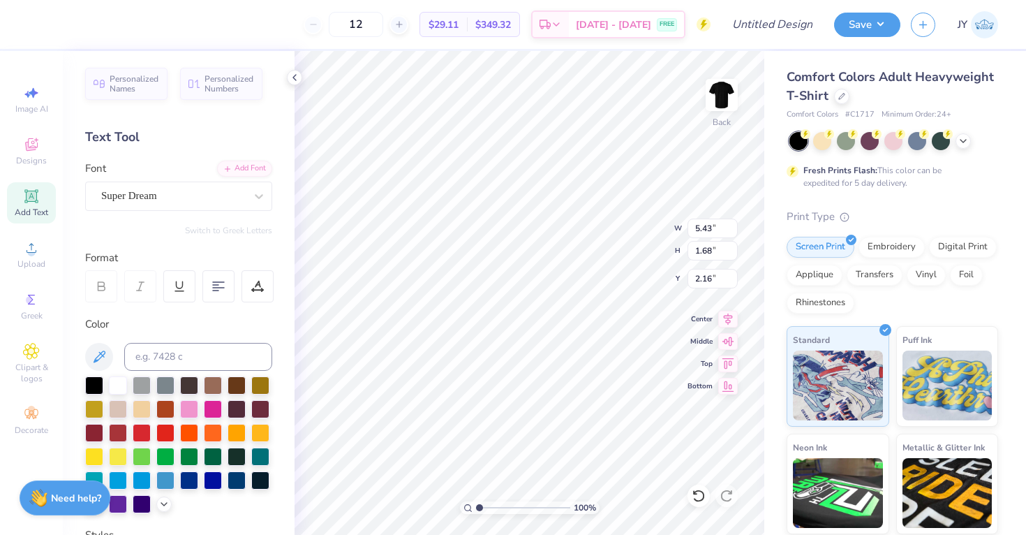
type input "1.62"
type input "11.69"
type textarea "Basketball"
type input "4.94"
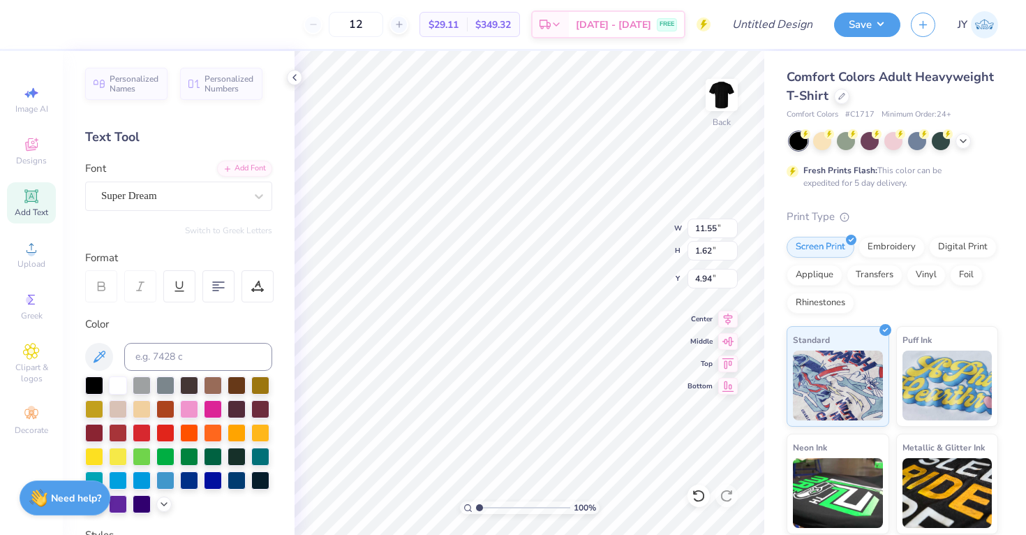
type input "7.64"
type input "5.43"
type input "1.68"
type input "3.00"
type input "11.55"
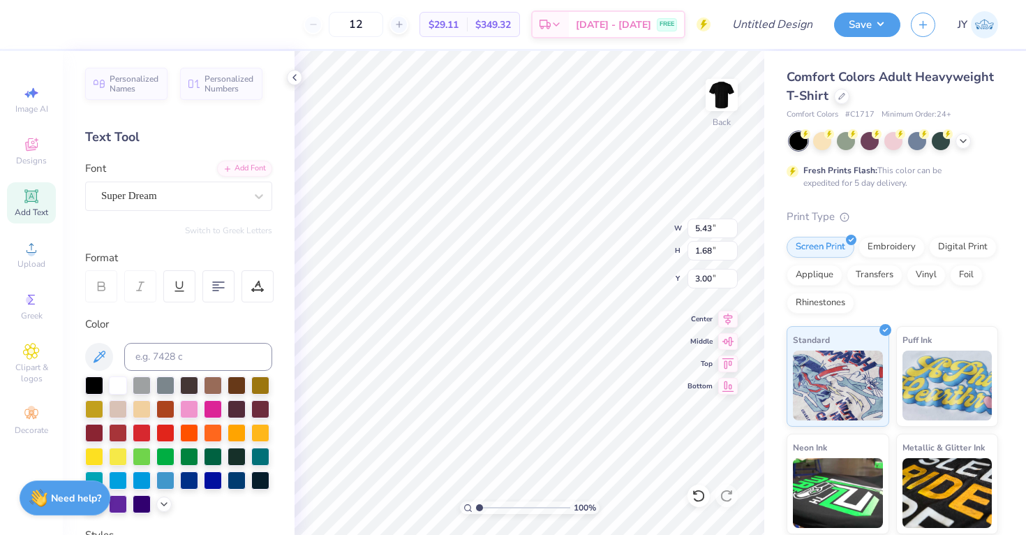
type input "1.62"
type input "5.80"
click at [722, 96] on img at bounding box center [722, 95] width 56 height 56
click at [31, 212] on span "Add Text" at bounding box center [32, 212] width 34 height 11
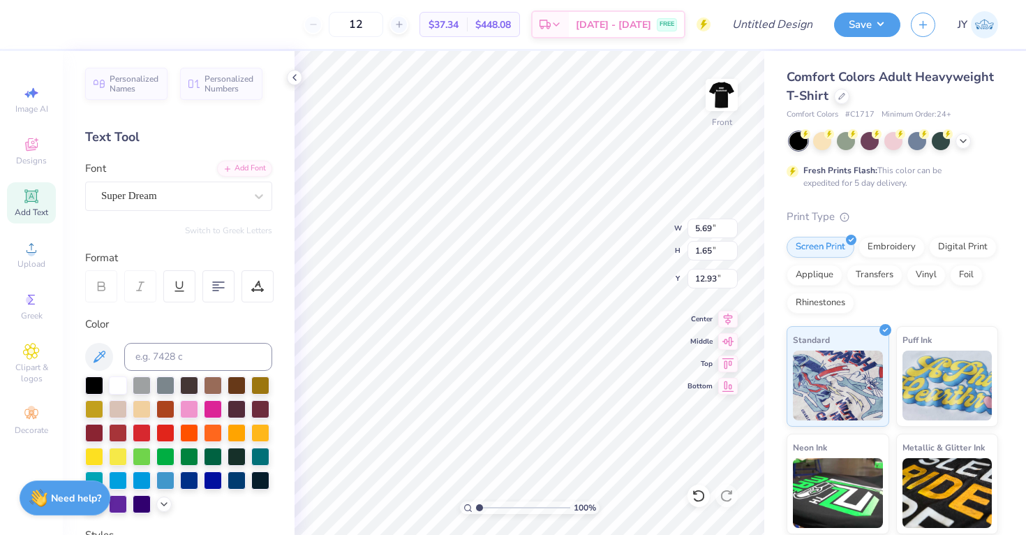
type textarea "Go Panthers!"
type input "3.00"
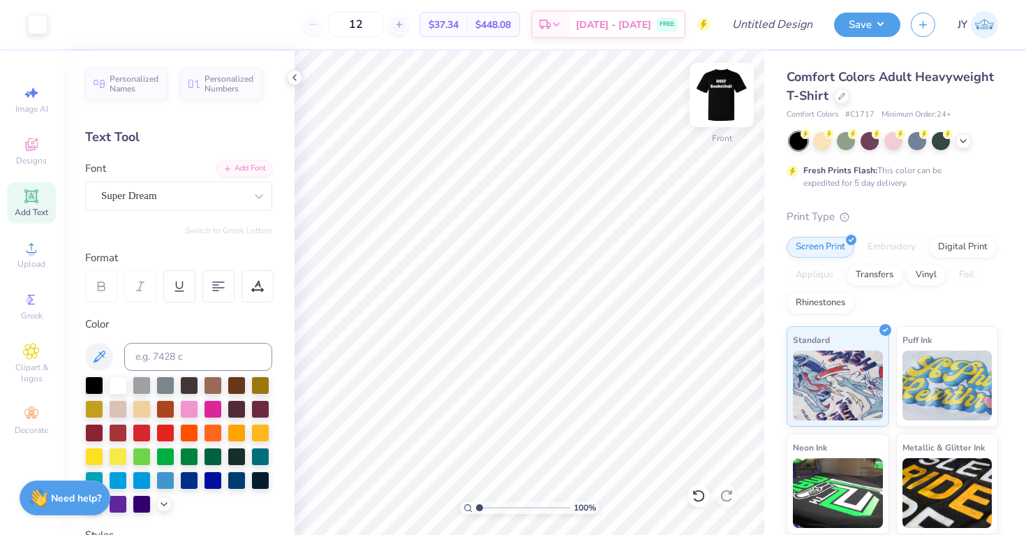
click at [728, 103] on img at bounding box center [722, 95] width 56 height 56
click at [36, 165] on span "Designs" at bounding box center [31, 160] width 31 height 11
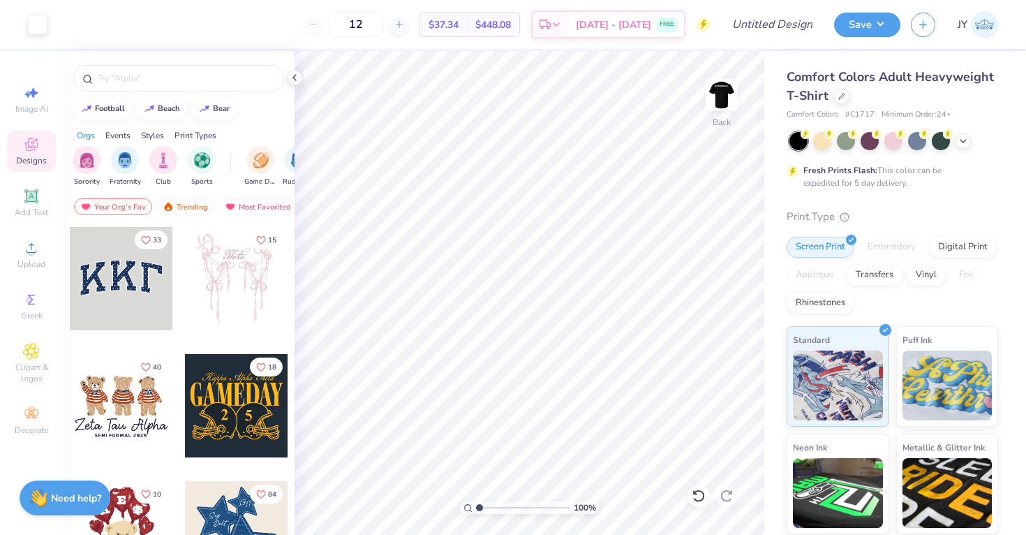
scroll to position [0, 20]
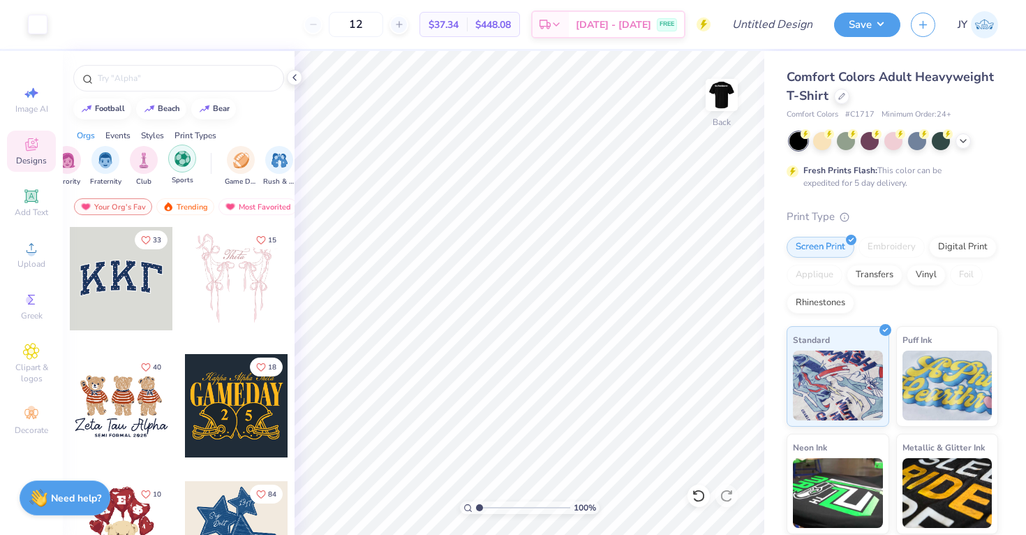
click at [183, 162] on img "filter for Sports" at bounding box center [183, 159] width 16 height 16
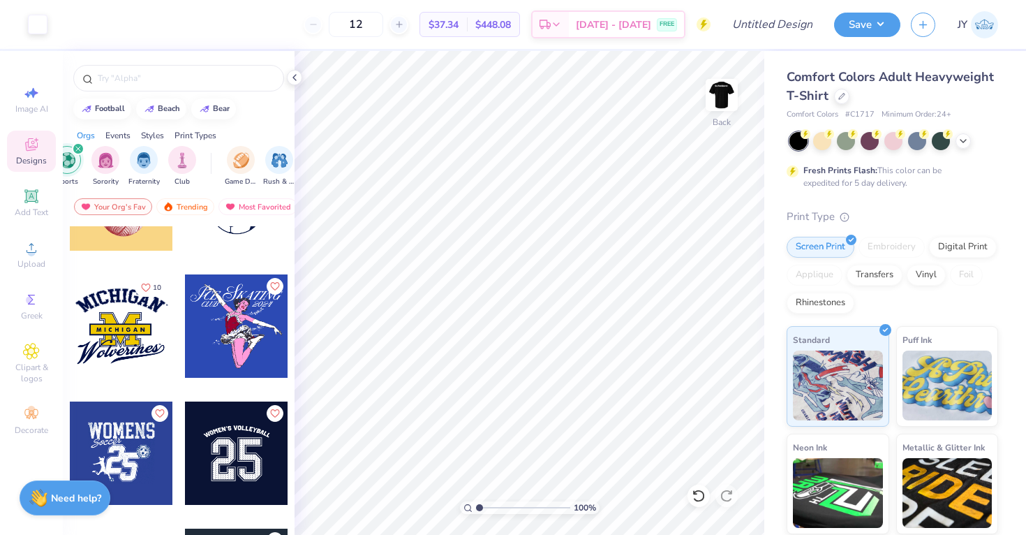
scroll to position [480, 0]
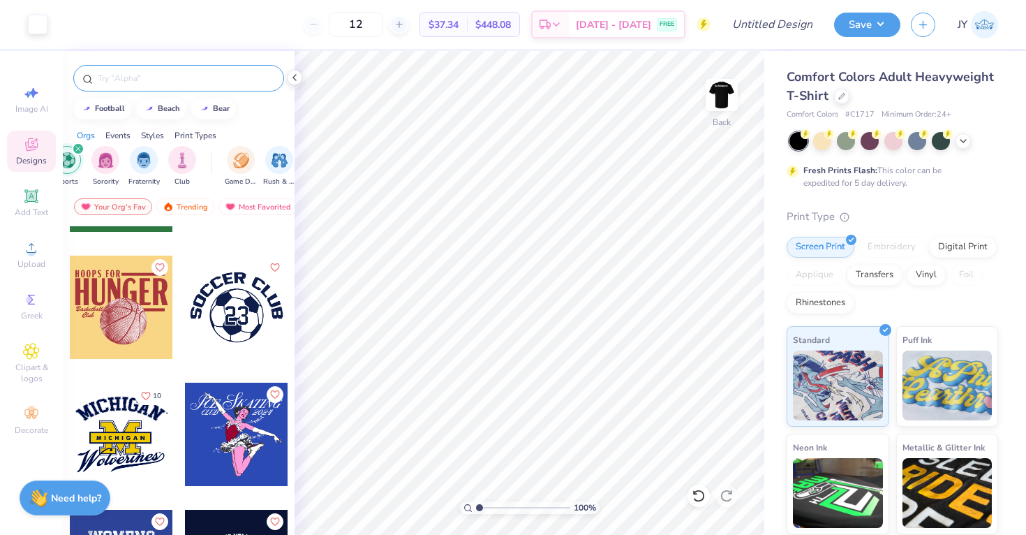
click at [145, 85] on div at bounding box center [178, 78] width 211 height 27
click at [144, 81] on input "text" at bounding box center [185, 78] width 179 height 14
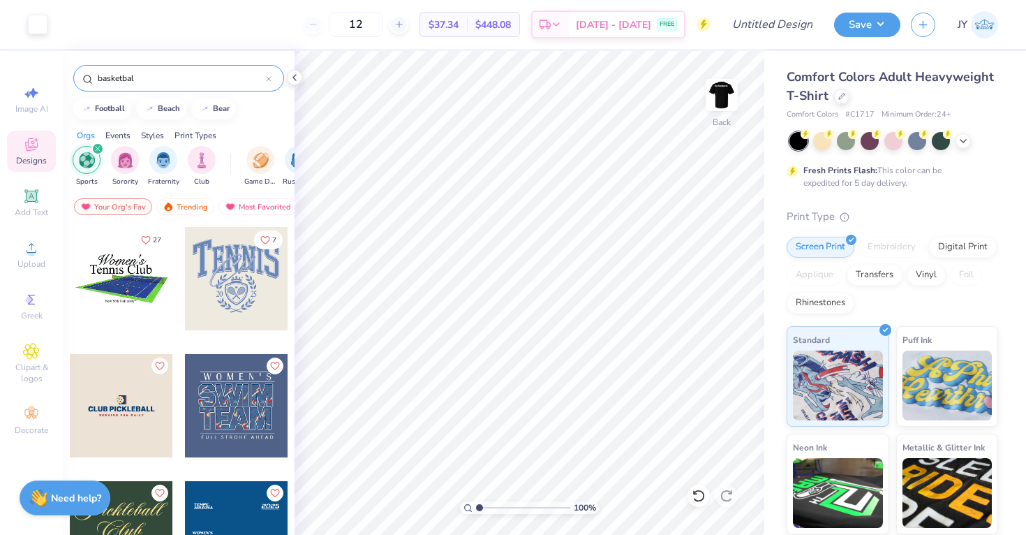
type input "basketball"
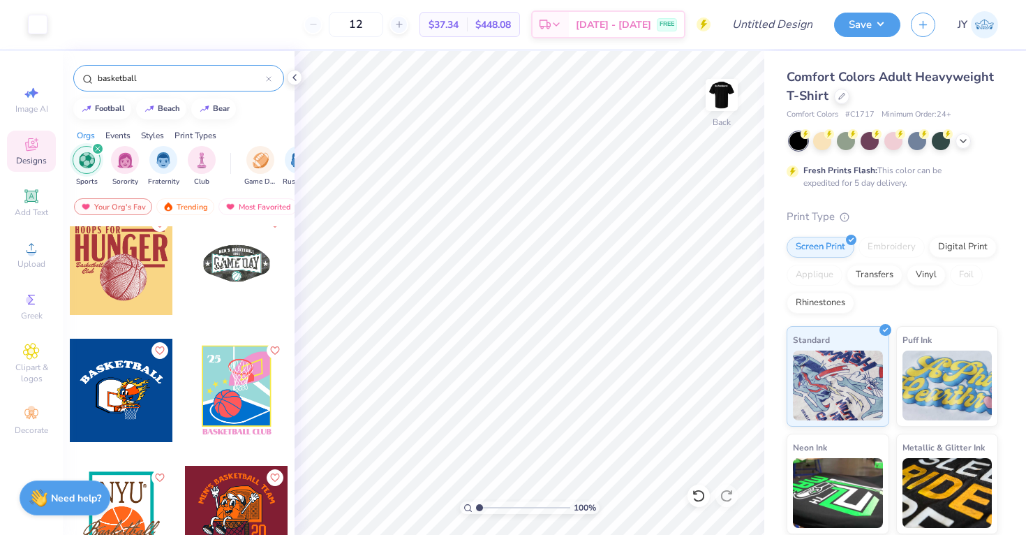
scroll to position [0, 0]
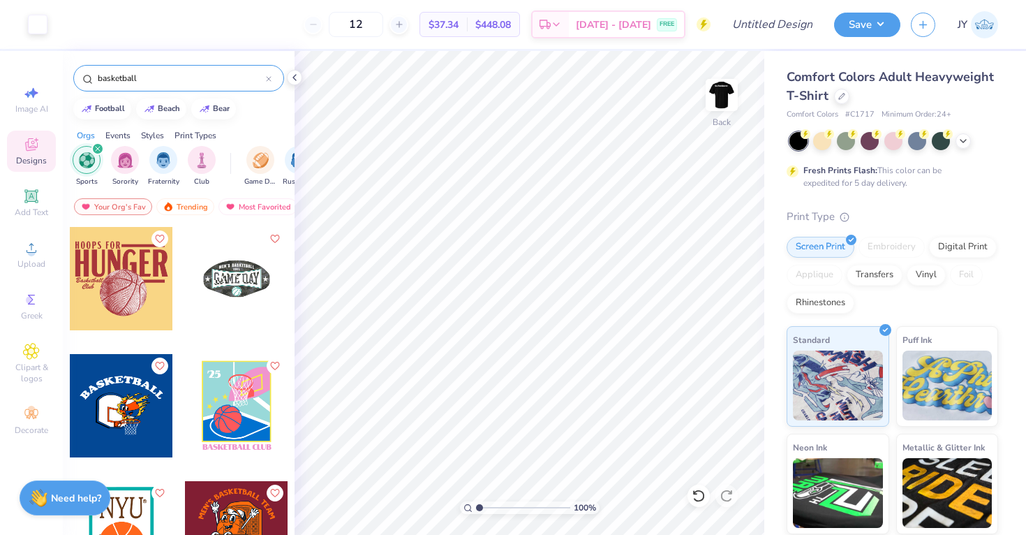
click at [267, 73] on div at bounding box center [269, 78] width 6 height 13
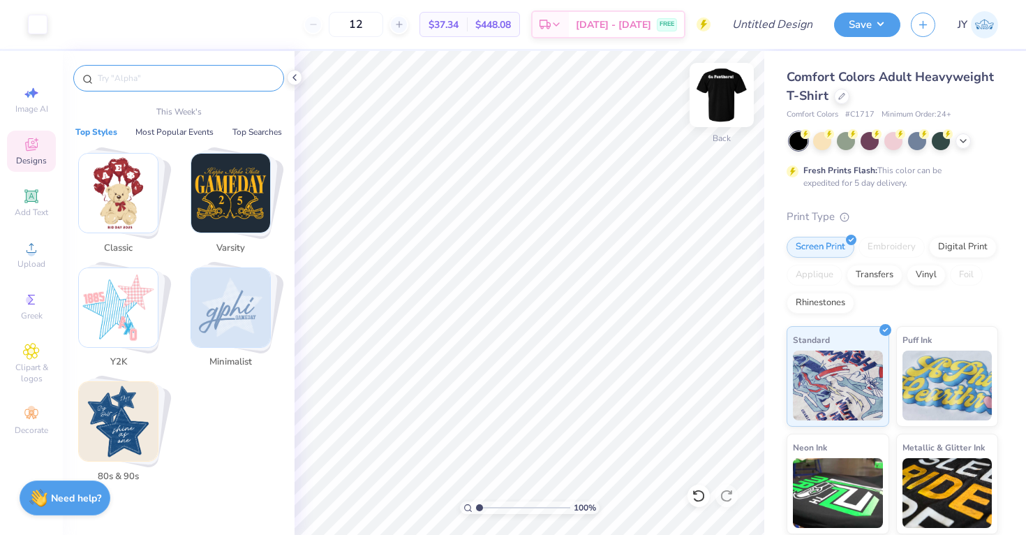
click at [716, 103] on img at bounding box center [722, 95] width 56 height 56
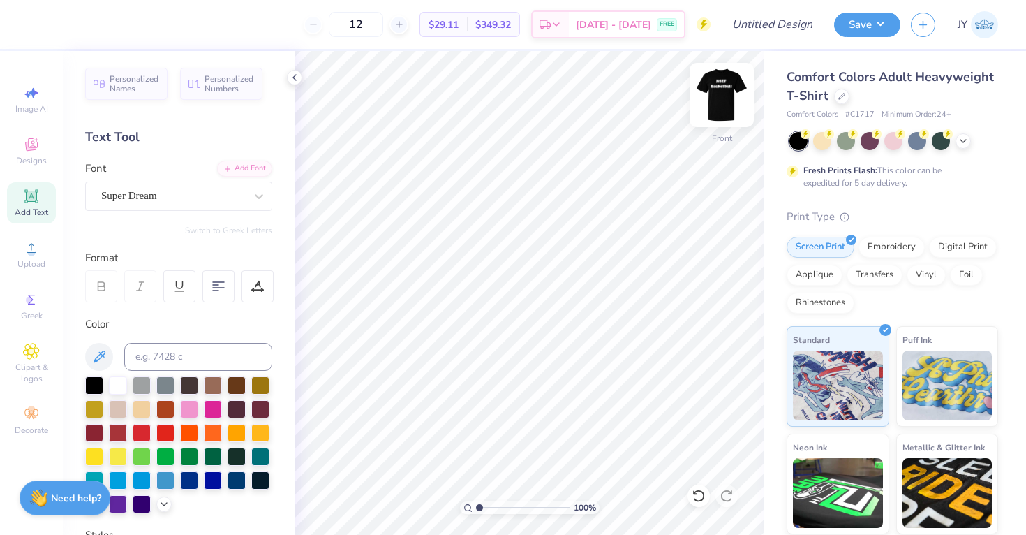
click at [715, 90] on img at bounding box center [722, 95] width 56 height 56
click at [32, 187] on div "Add Text" at bounding box center [31, 202] width 49 height 41
type textarea "Panthers"
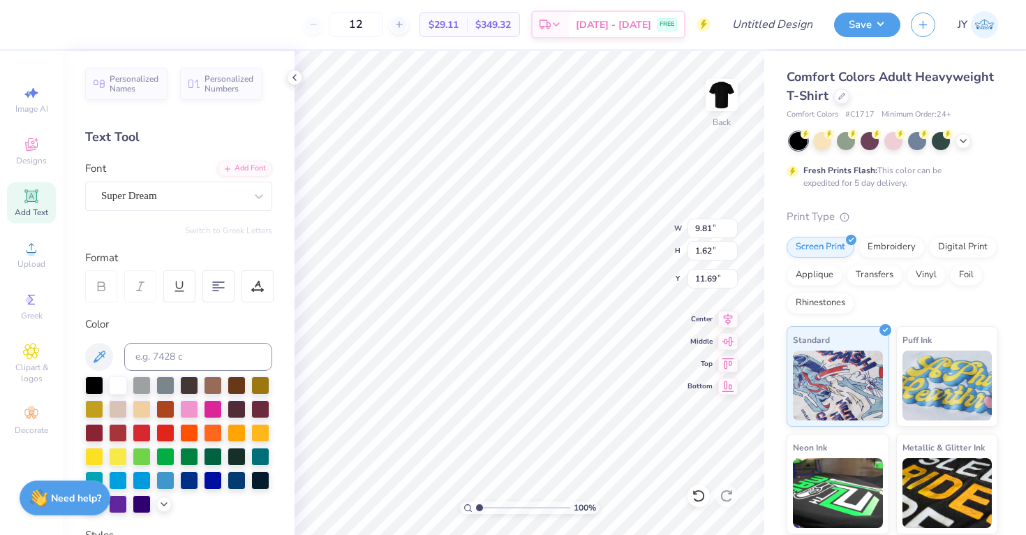
type input "3.00"
click at [37, 215] on span "Add Text" at bounding box center [32, 212] width 34 height 11
type textarea "Basketball"
type input "5.28"
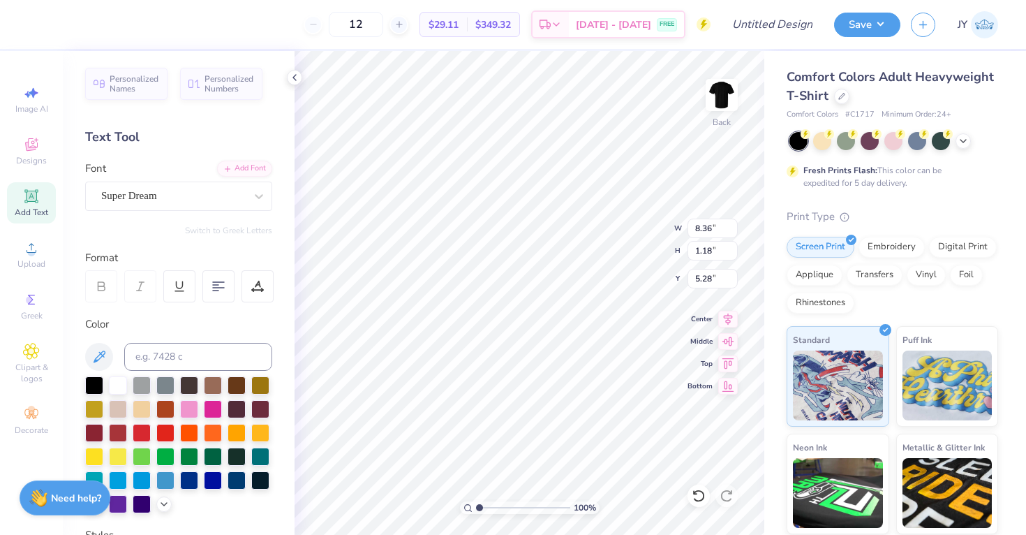
type input "8.36"
type input "1.18"
type input "5.24"
type input "9.81"
type input "1.62"
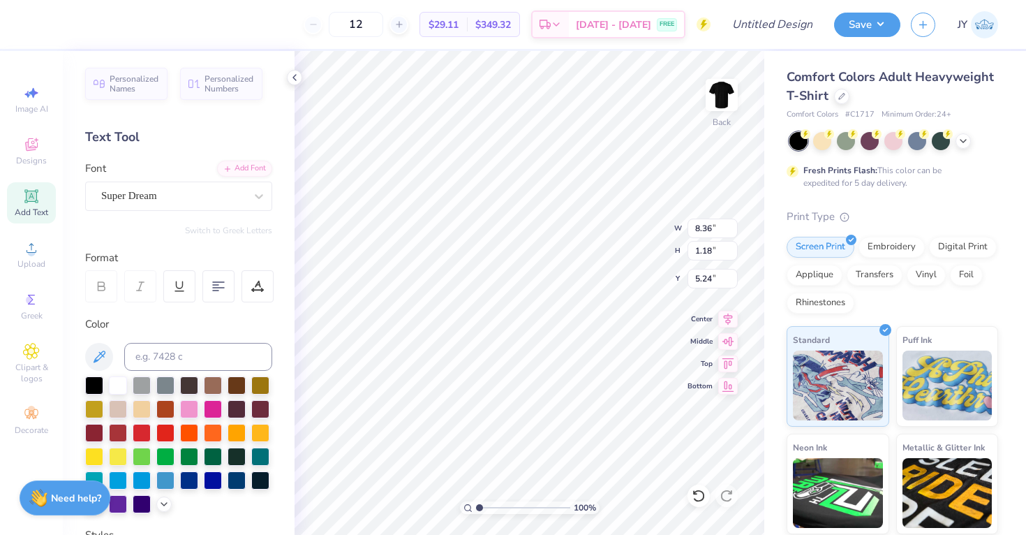
type input "3.00"
type input "11.44"
type input "1.89"
type input "2.73"
type input "8.36"
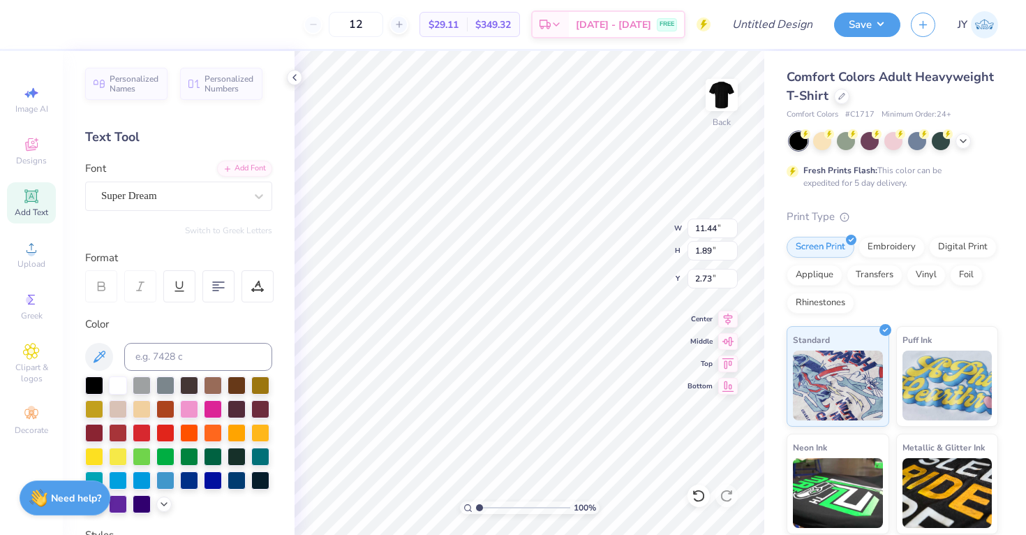
type input "1.18"
type input "7.30"
type input "11.44"
type input "1.89"
type input "3.36"
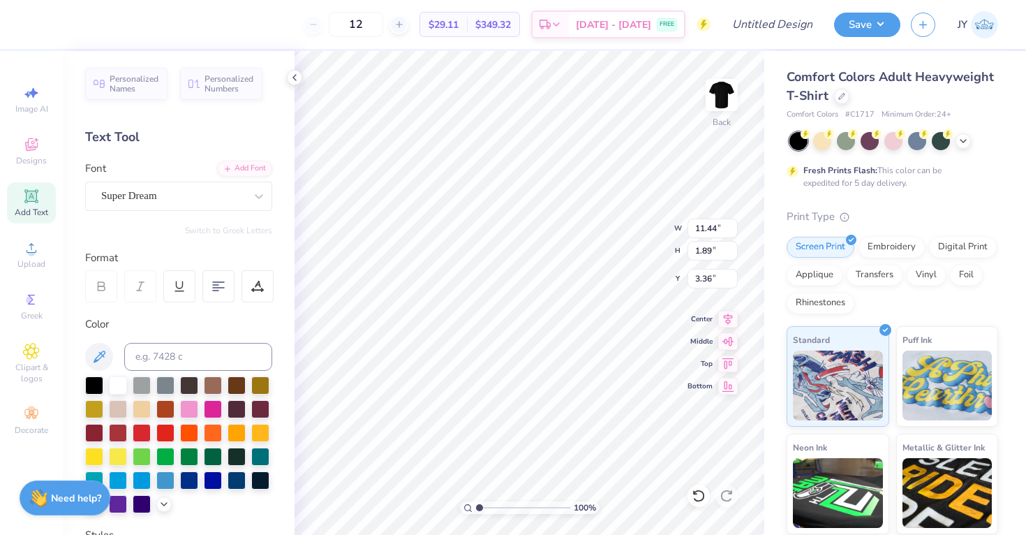
type input "8.36"
type input "1.18"
type input "6.01"
click at [114, 379] on div at bounding box center [118, 384] width 18 height 18
click at [140, 386] on div at bounding box center [142, 384] width 18 height 18
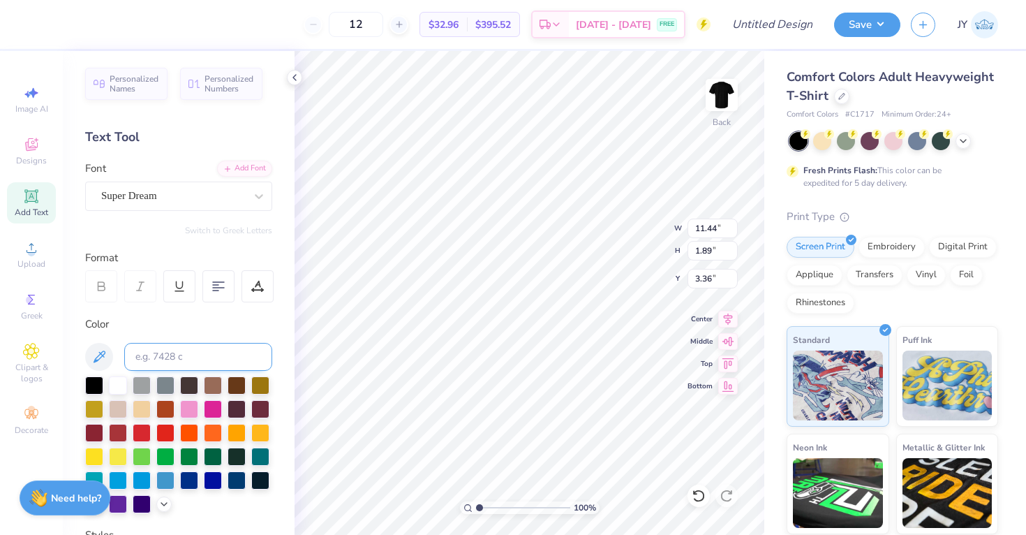
drag, startPoint x: 145, startPoint y: 380, endPoint x: 236, endPoint y: 367, distance: 92.3
click at [145, 380] on div at bounding box center [142, 385] width 18 height 18
click at [99, 429] on div at bounding box center [94, 431] width 18 height 18
type input "8.36"
type input "1.18"
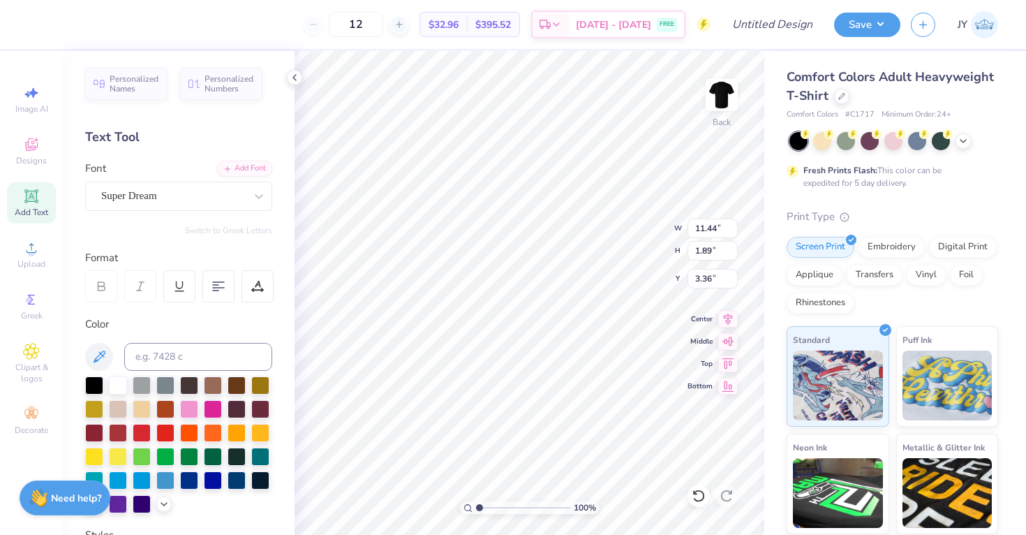
type input "6.01"
click at [98, 427] on div at bounding box center [94, 433] width 18 height 18
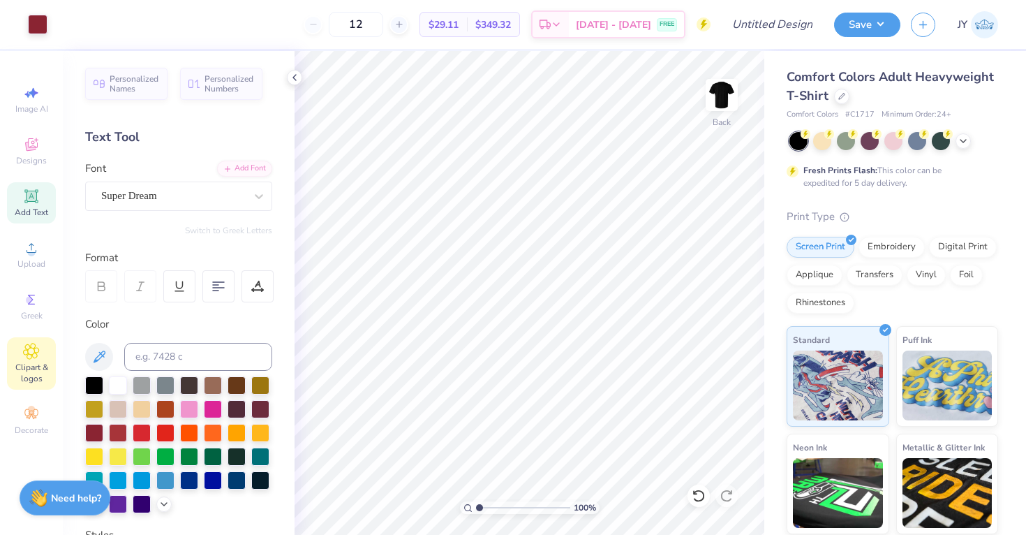
click at [30, 373] on span "Clipart & logos" at bounding box center [31, 373] width 49 height 22
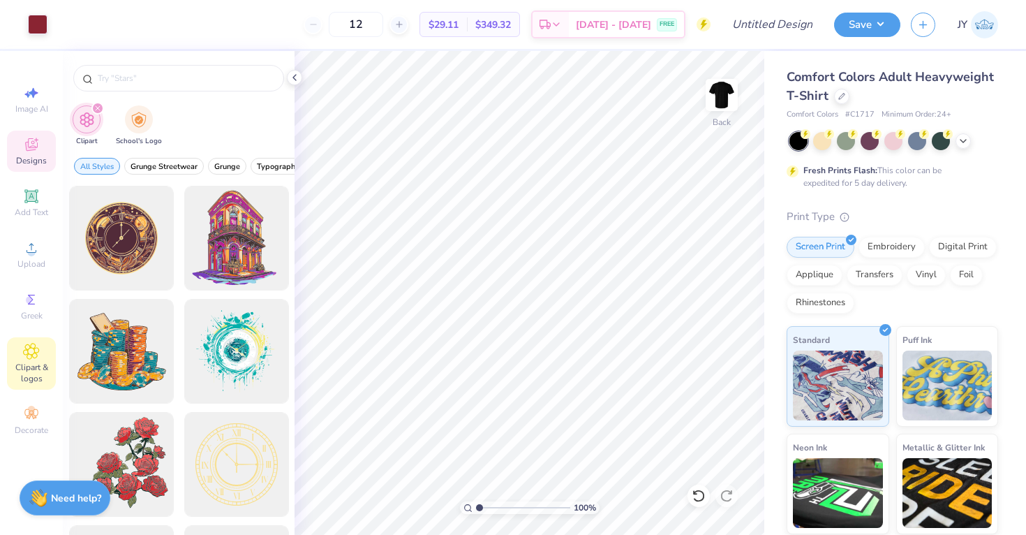
click at [36, 170] on div "Designs" at bounding box center [31, 151] width 49 height 41
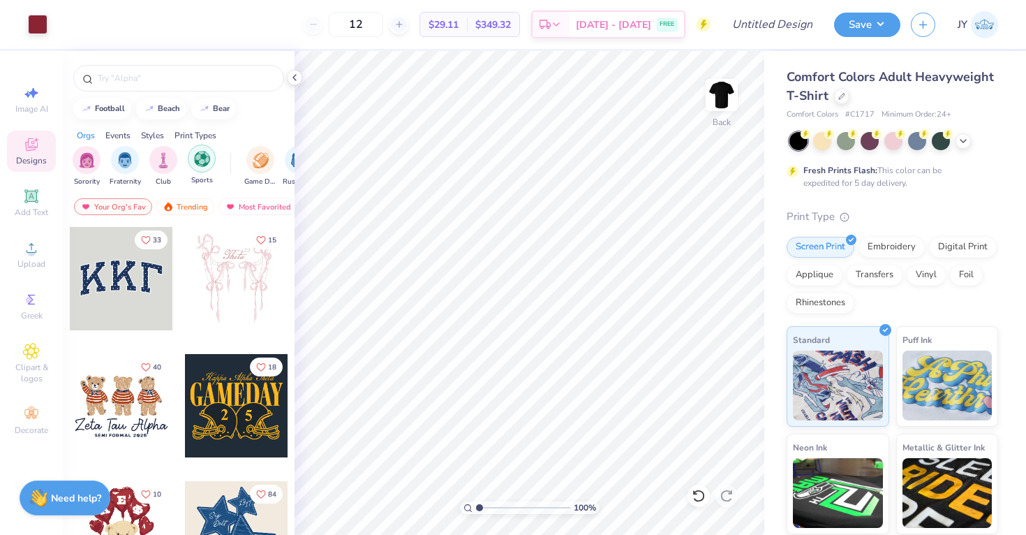
click at [205, 161] on img "filter for Sports" at bounding box center [202, 159] width 16 height 16
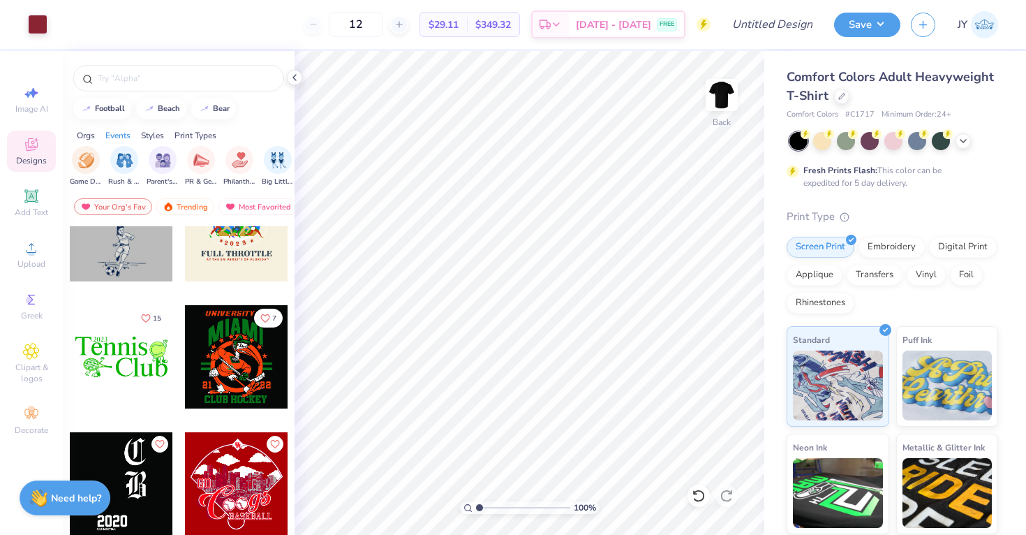
scroll to position [0, 186]
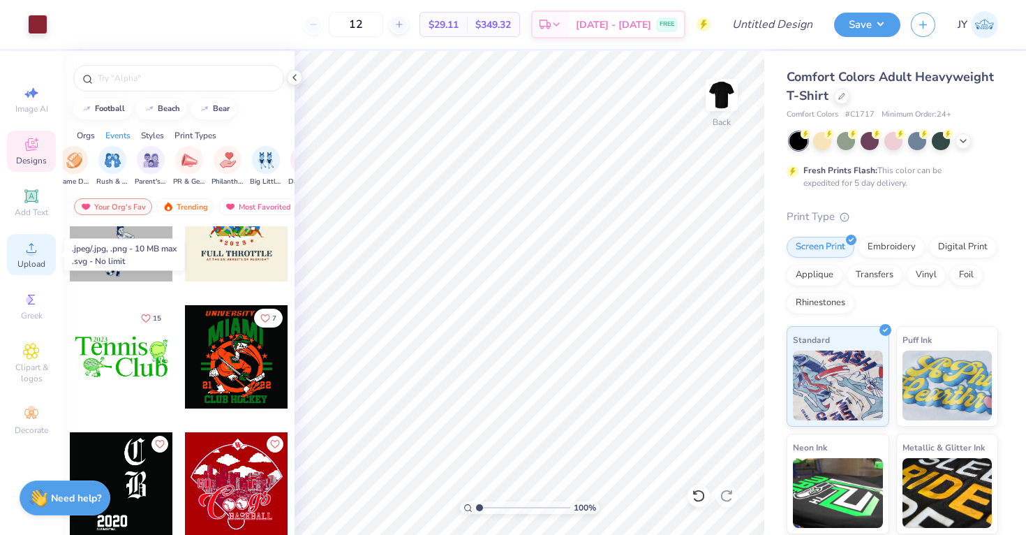
click at [35, 244] on icon at bounding box center [31, 247] width 17 height 17
click at [17, 249] on div "Upload" at bounding box center [31, 254] width 49 height 41
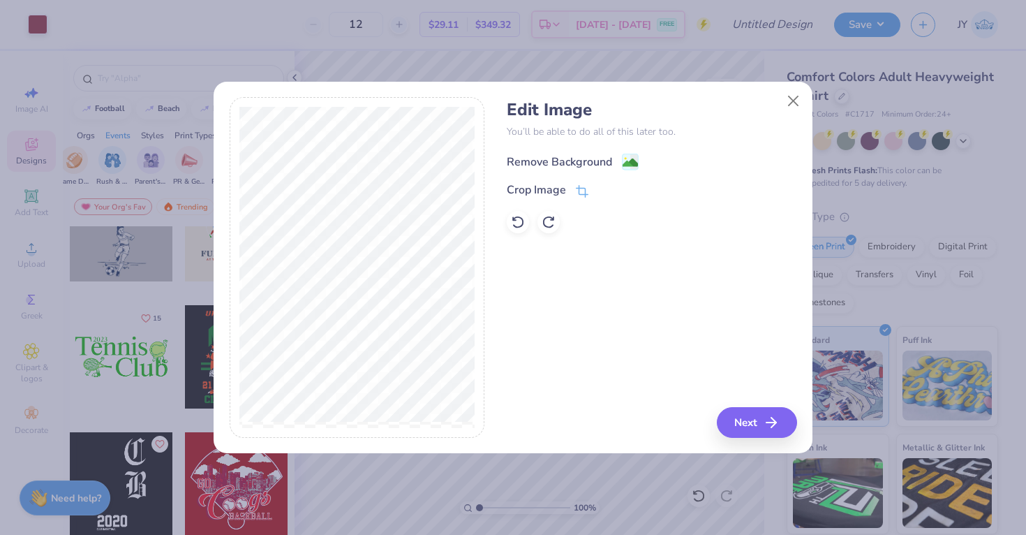
click at [561, 161] on div "Remove Background" at bounding box center [559, 162] width 105 height 17
click at [522, 218] on icon at bounding box center [518, 222] width 14 height 14
click at [750, 416] on button "Next" at bounding box center [759, 422] width 80 height 31
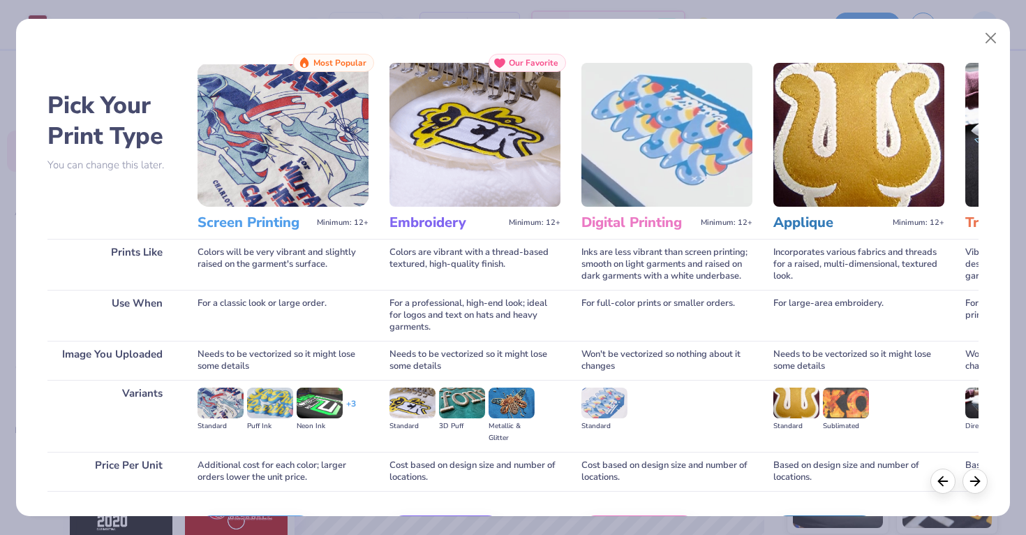
scroll to position [91, 0]
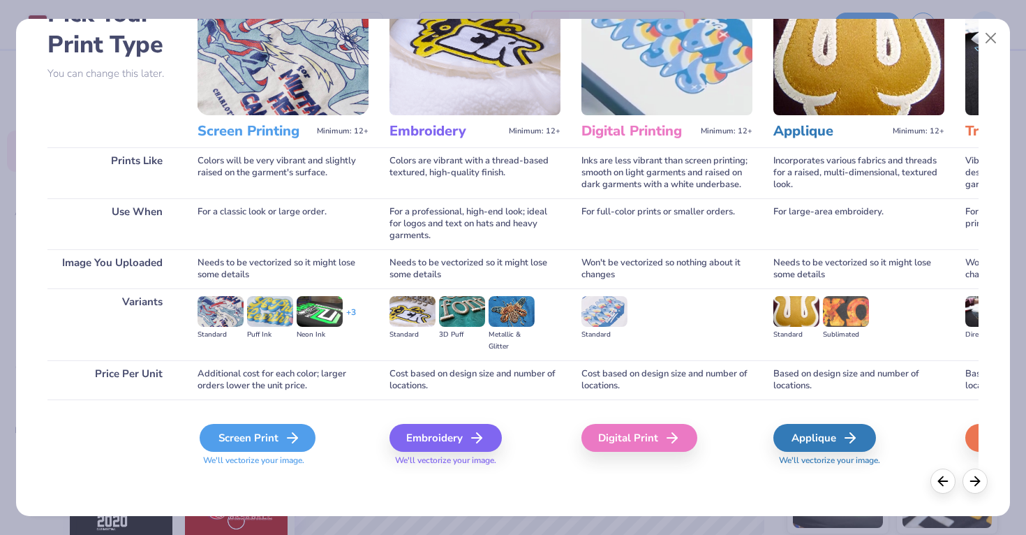
click at [277, 434] on div "Screen Print" at bounding box center [258, 438] width 116 height 28
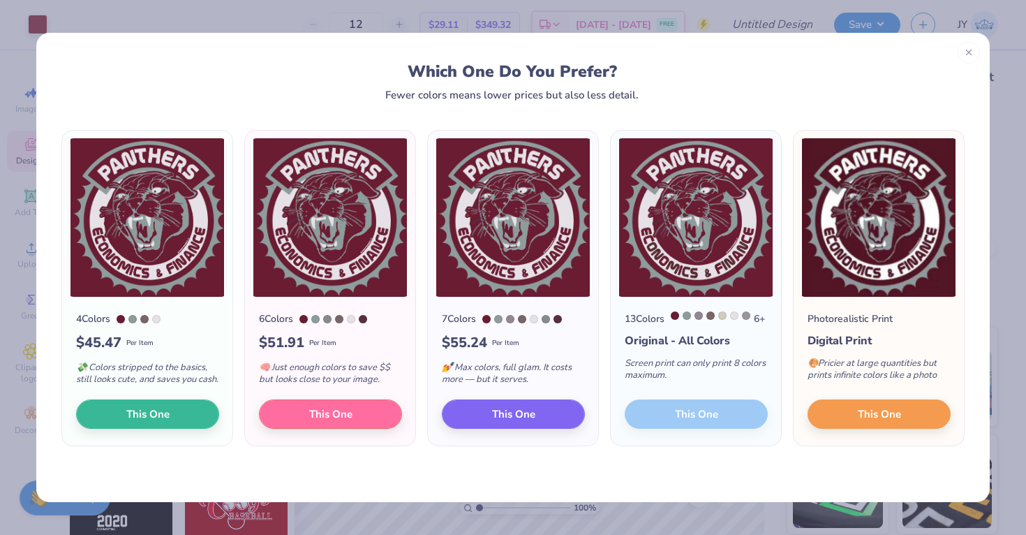
click at [735, 424] on div "13 Colors 6 + Original - All Colors Screen print can only print 8 colors maximu…" at bounding box center [696, 371] width 170 height 148
click at [865, 420] on span "This One" at bounding box center [879, 412] width 43 height 16
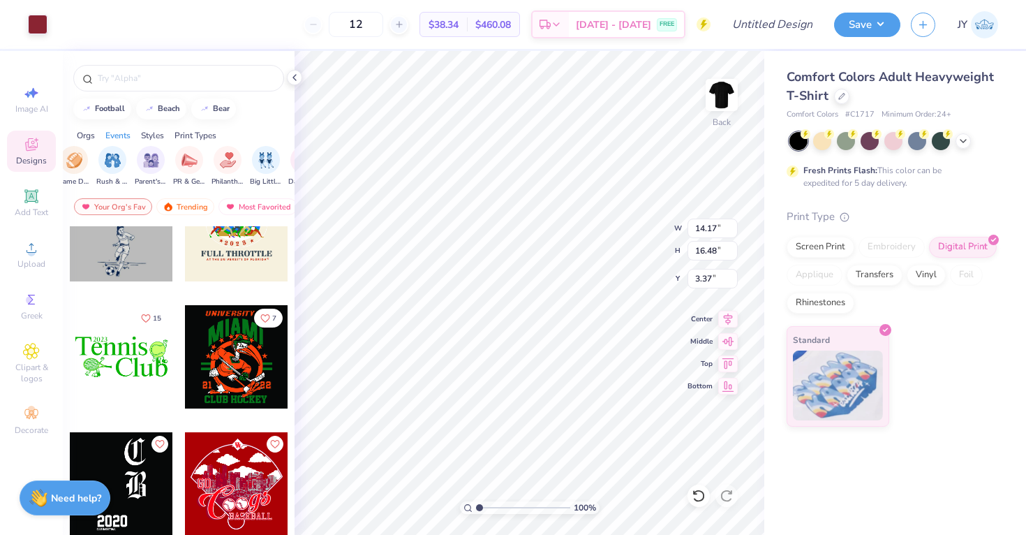
type input "3.38"
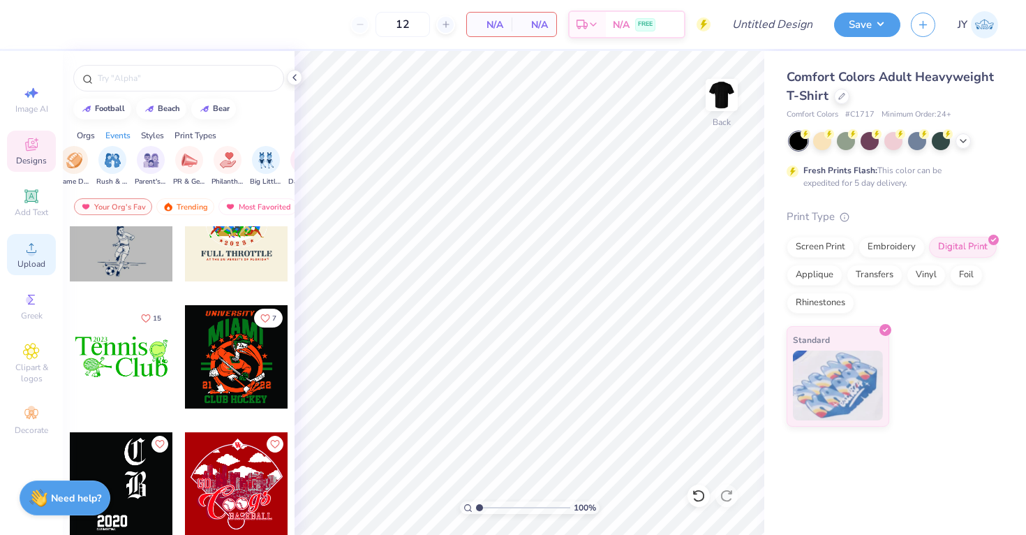
click at [25, 250] on icon at bounding box center [31, 247] width 17 height 17
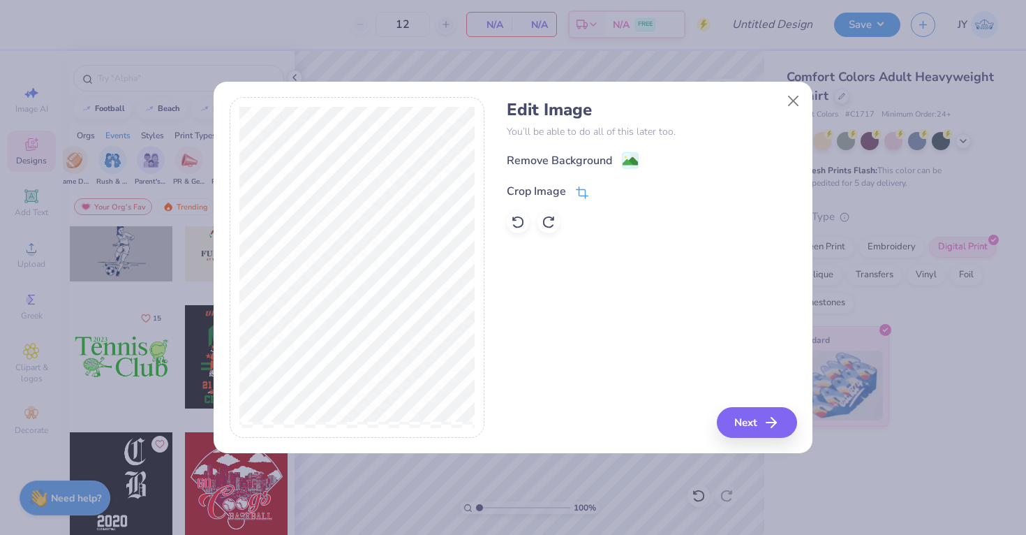
click at [579, 188] on icon at bounding box center [582, 192] width 13 height 13
click at [477, 263] on div at bounding box center [357, 267] width 255 height 341
click at [701, 336] on div "Edit Image You’ll be able to do all of this later too. Remove Background Crop I…" at bounding box center [652, 267] width 290 height 341
click at [607, 190] on icon at bounding box center [606, 190] width 8 height 8
click at [746, 420] on button "Next" at bounding box center [759, 422] width 80 height 31
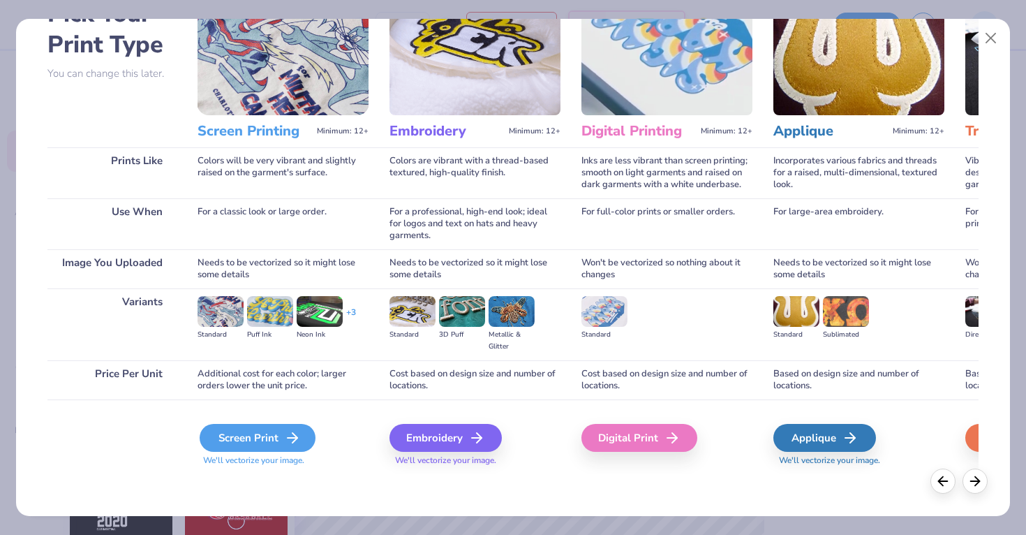
click at [267, 431] on div "Screen Print" at bounding box center [258, 438] width 116 height 28
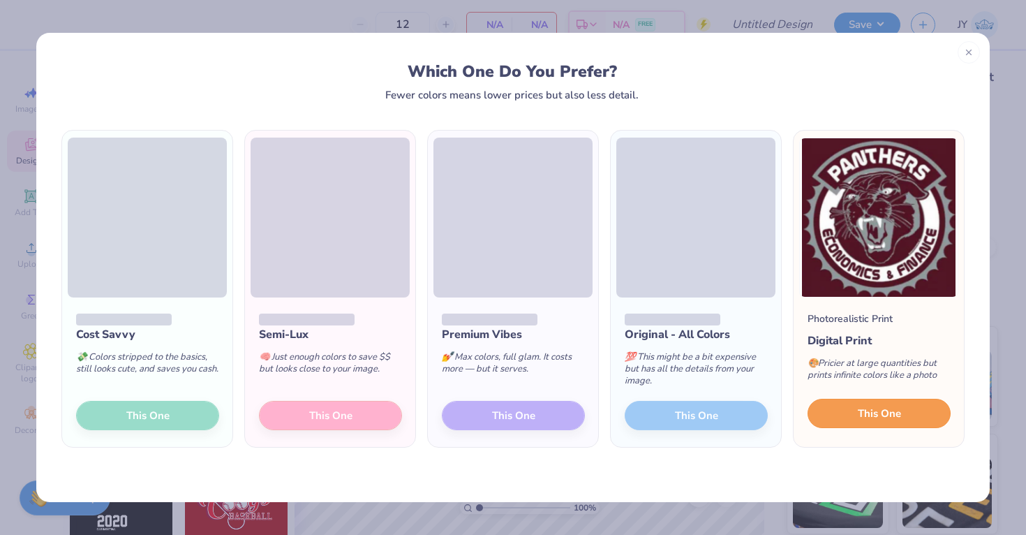
click at [855, 415] on button "This One" at bounding box center [879, 413] width 143 height 29
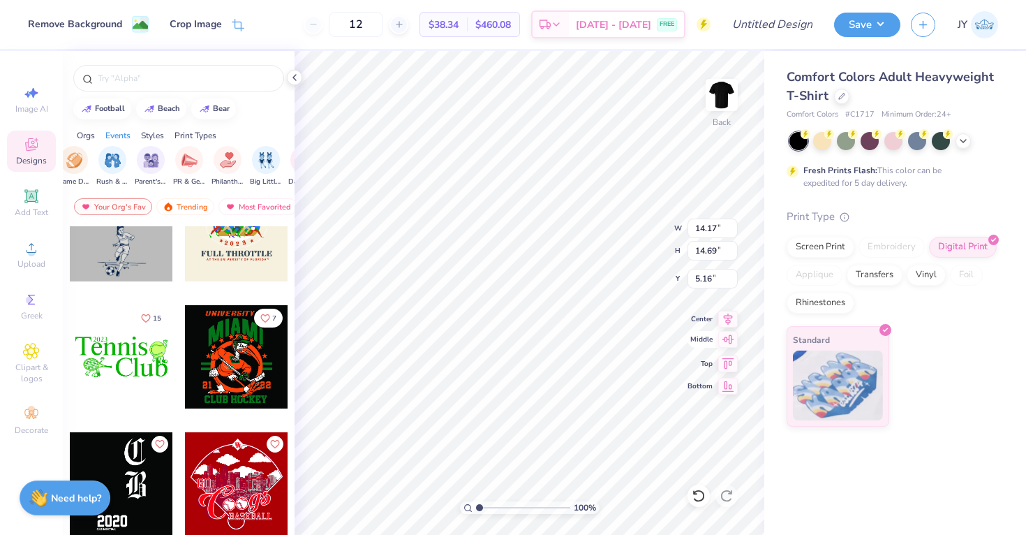
type input "6.15"
type input "3.66"
type input "3.79"
type input "9.60"
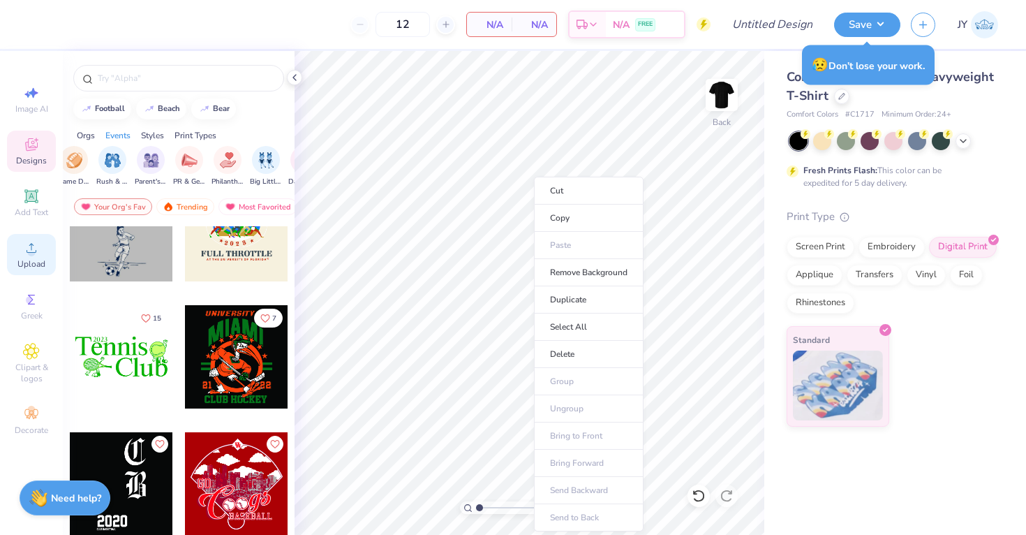
click at [30, 249] on circle at bounding box center [31, 253] width 8 height 8
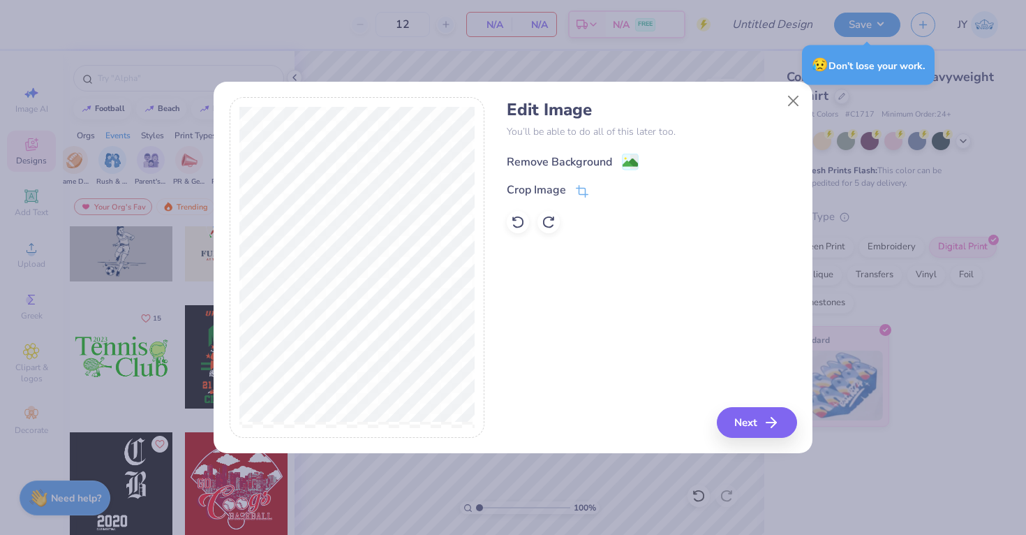
click at [595, 158] on div "Remove Background" at bounding box center [559, 162] width 105 height 17
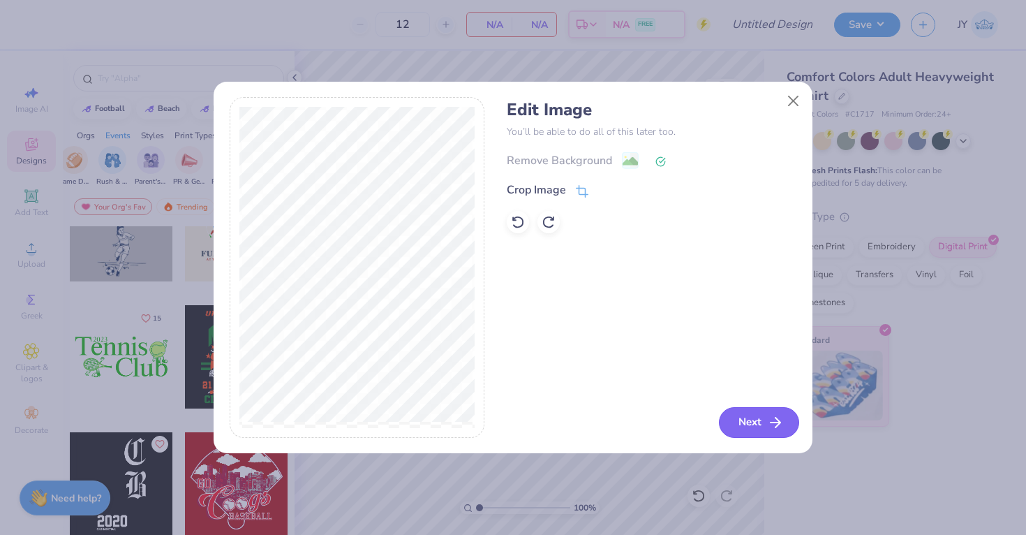
click at [732, 427] on button "Next" at bounding box center [759, 422] width 80 height 31
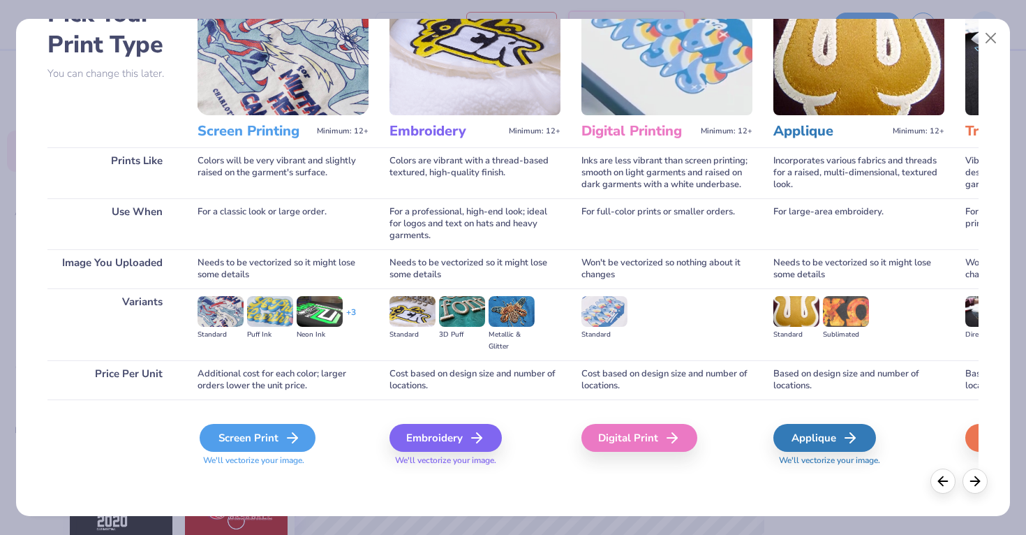
click at [288, 438] on line at bounding box center [293, 438] width 10 height 0
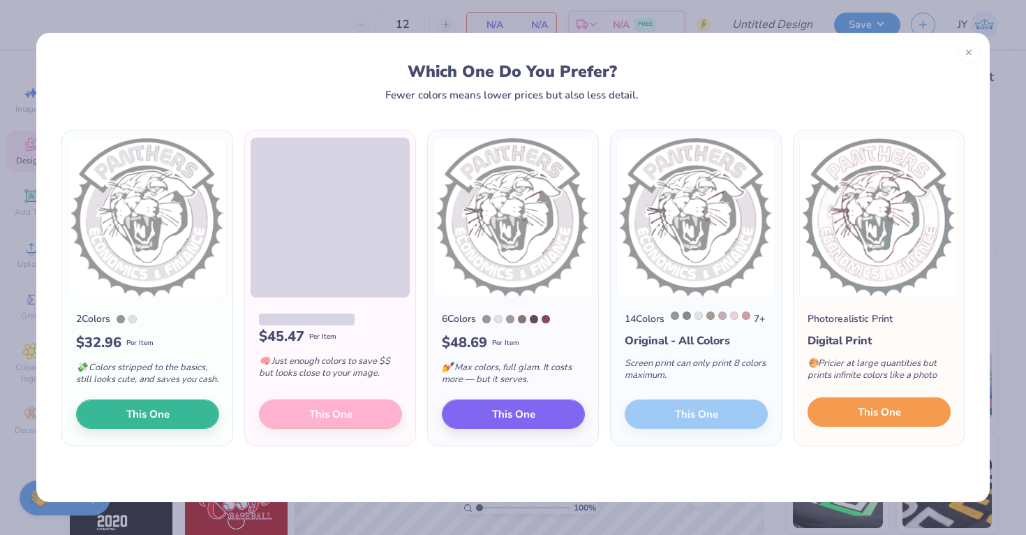
click at [885, 415] on span "This One" at bounding box center [879, 412] width 43 height 16
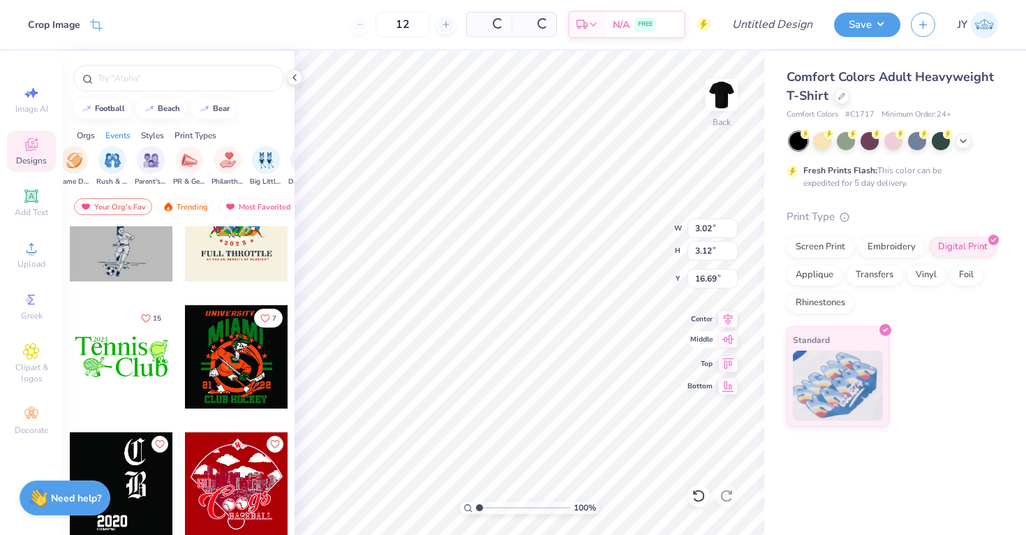
type input "3.02"
type input "3.12"
type input "9.38"
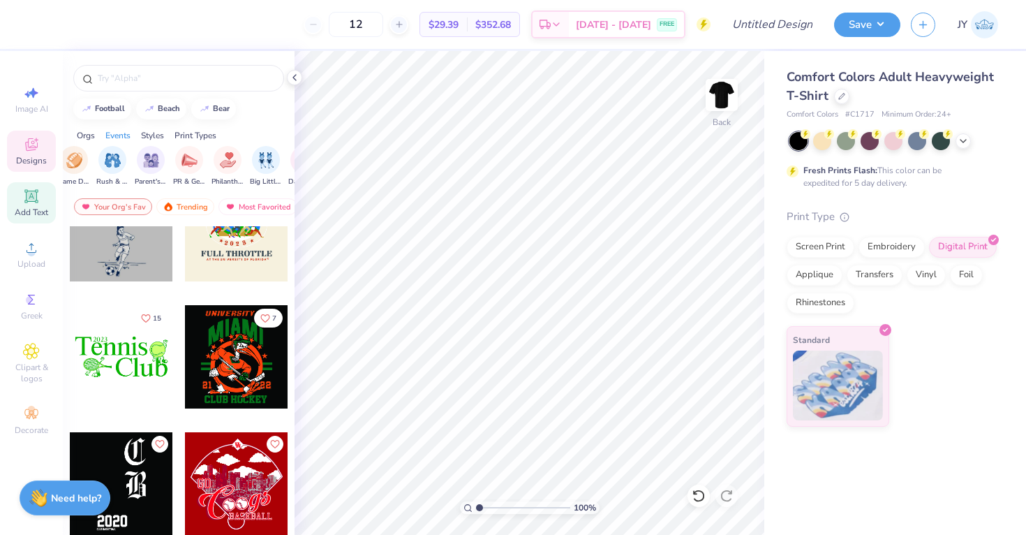
click at [36, 207] on span "Add Text" at bounding box center [32, 212] width 34 height 11
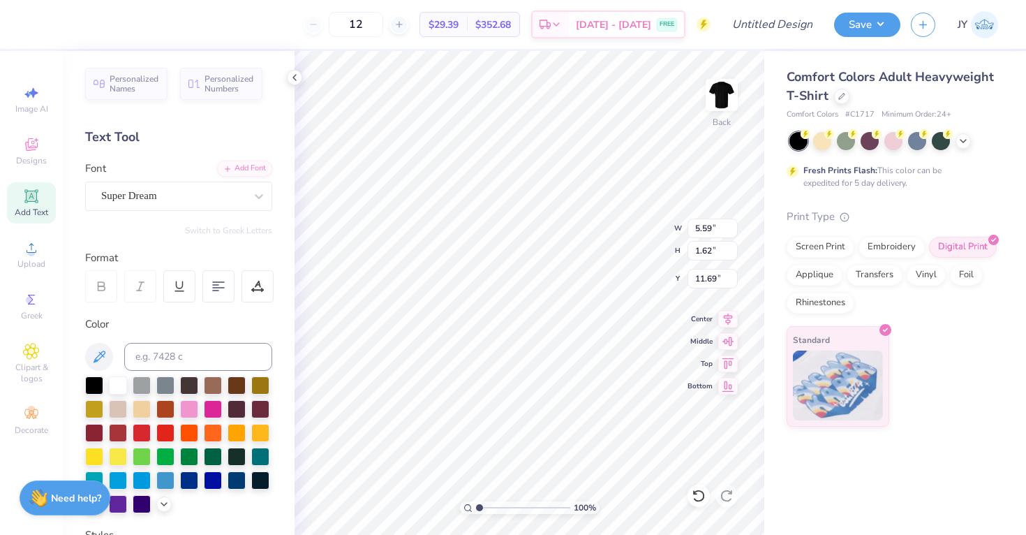
type input "3.00"
type textarea "Panthers"
click at [28, 213] on span "Add Text" at bounding box center [32, 212] width 34 height 11
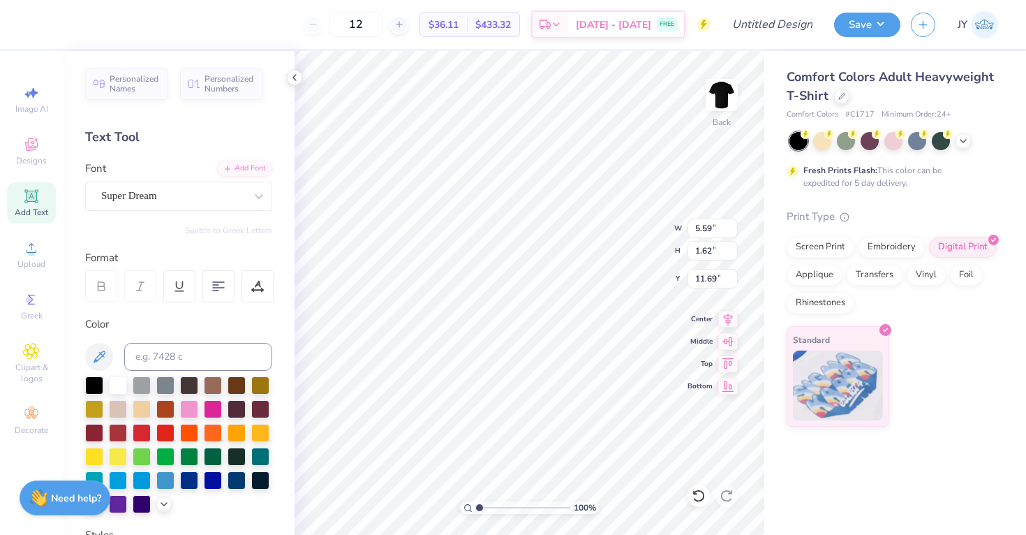
type input "5.14"
type textarea "Basketball"
click at [612, 247] on div "100 % Back W 5.59 5.59 " H 1.62 1.62 " Y 5.14 5.14 " Center Middle Top Bottom" at bounding box center [530, 293] width 470 height 484
type input "7.08"
type input "1.00"
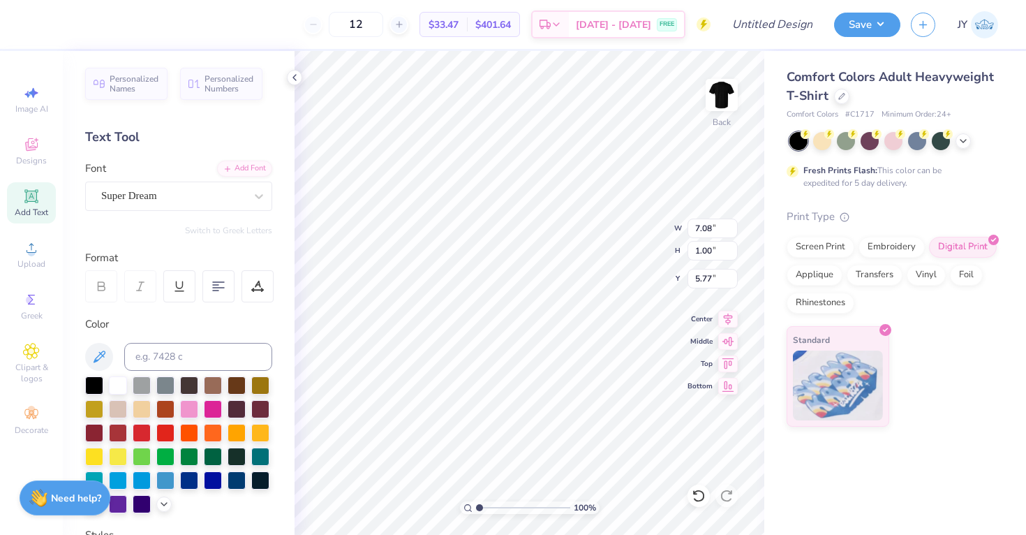
type input "5.98"
type input "9.81"
type input "1.62"
type input "3.42"
type input "12.04"
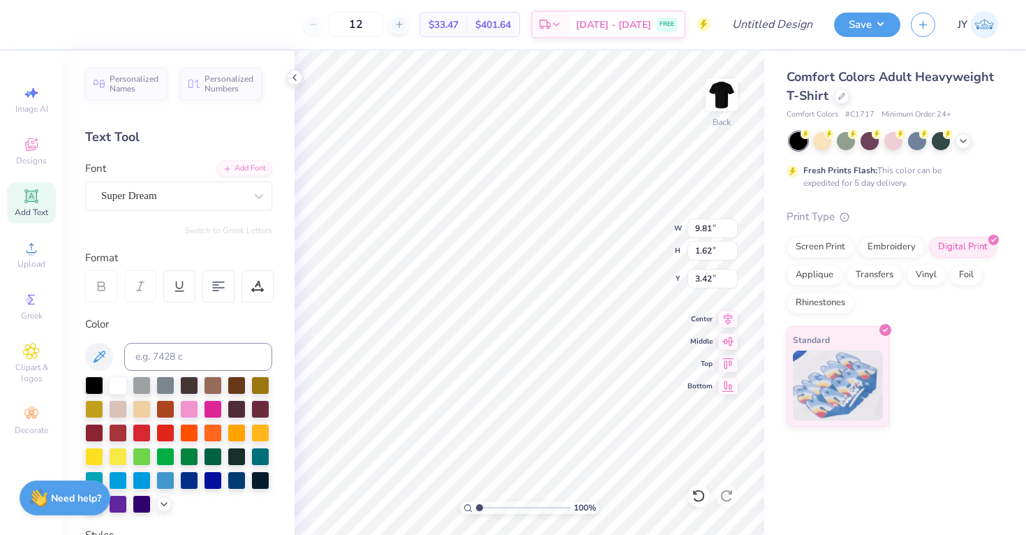
type input "1.99"
type input "3.44"
type input "3.02"
type input "3.12"
type input "7.64"
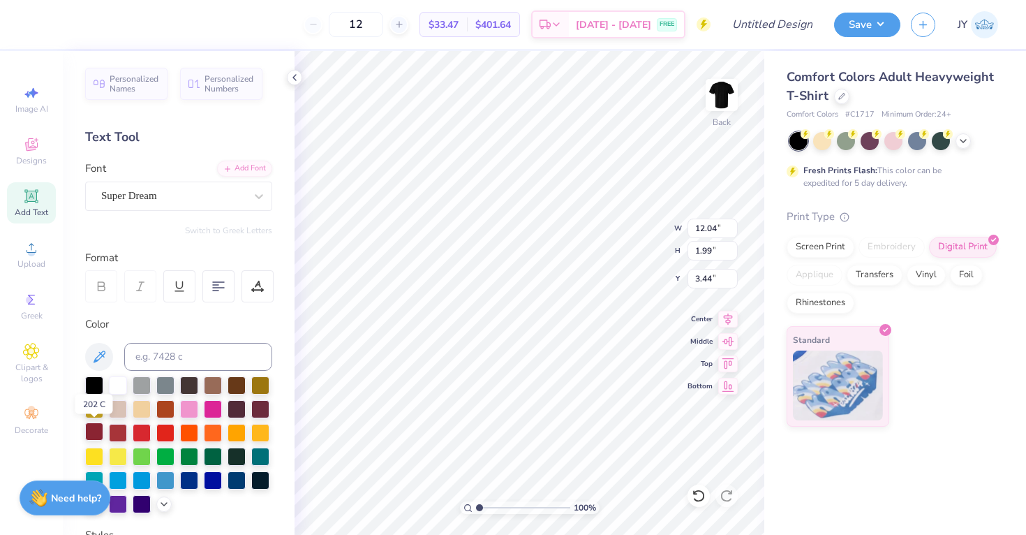
click at [98, 428] on div at bounding box center [94, 431] width 18 height 18
type input "7.08"
type input "1.00"
type input "5.98"
click at [92, 434] on div at bounding box center [94, 431] width 18 height 18
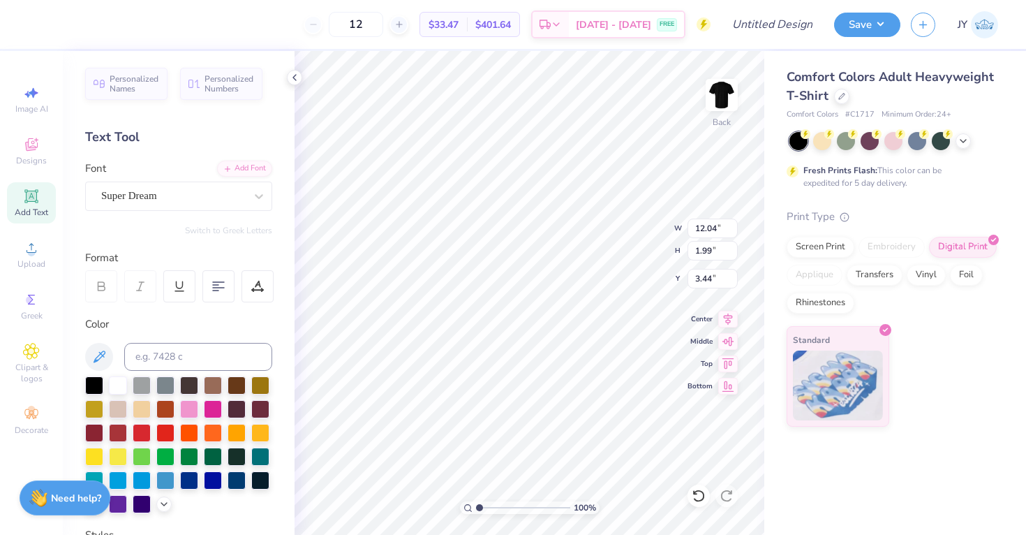
type input "3.00"
type input "7.08"
type input "1.00"
type input "5.59"
type input "3.02"
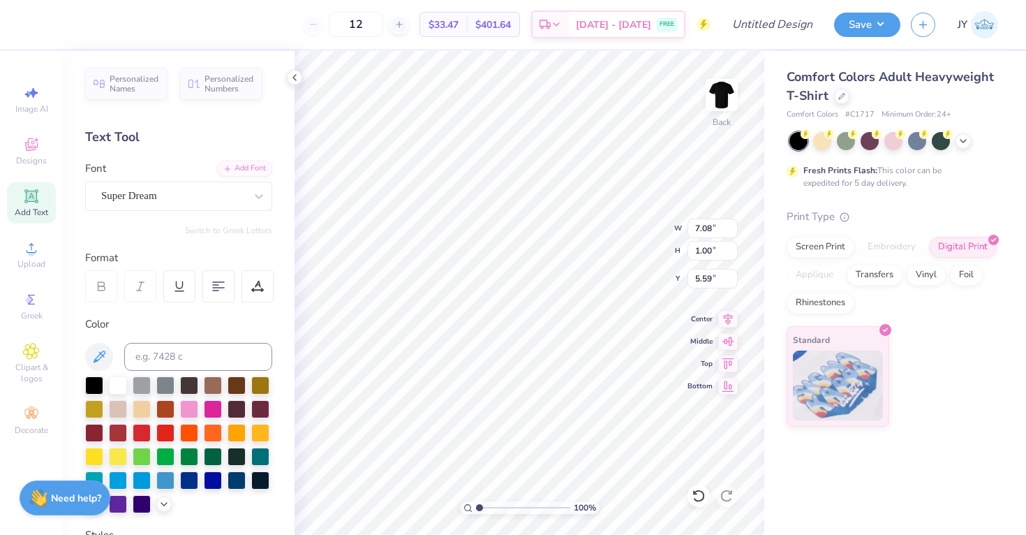
type input "3.12"
type input "7.32"
type textarea "Basketball"
